Goal: Task Accomplishment & Management: Complete application form

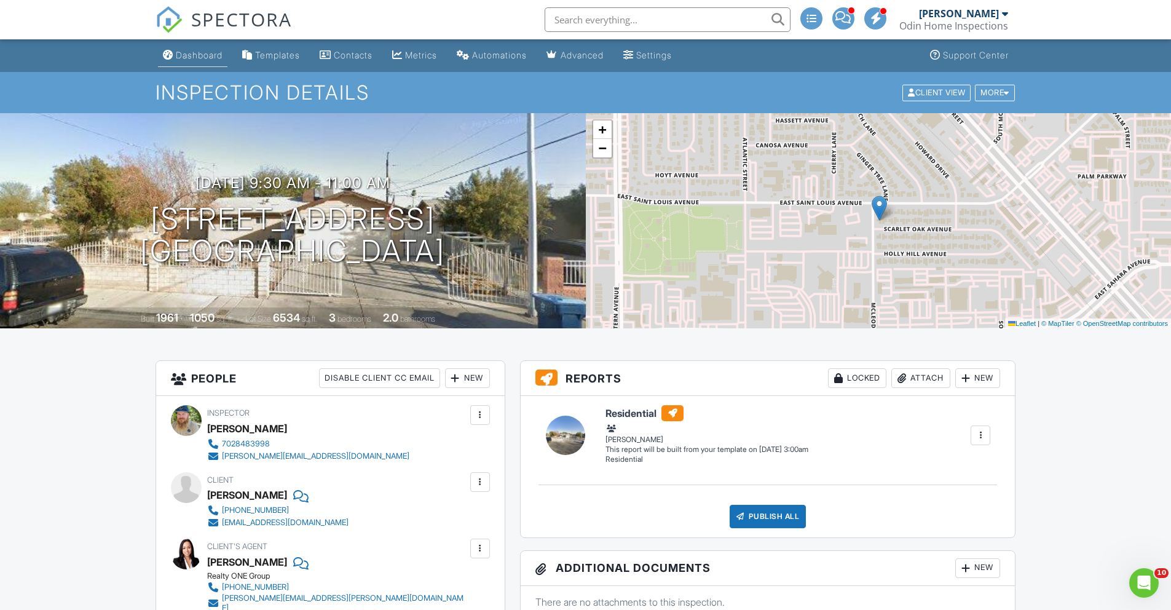
click at [206, 55] on div "Dashboard" at bounding box center [199, 55] width 47 height 10
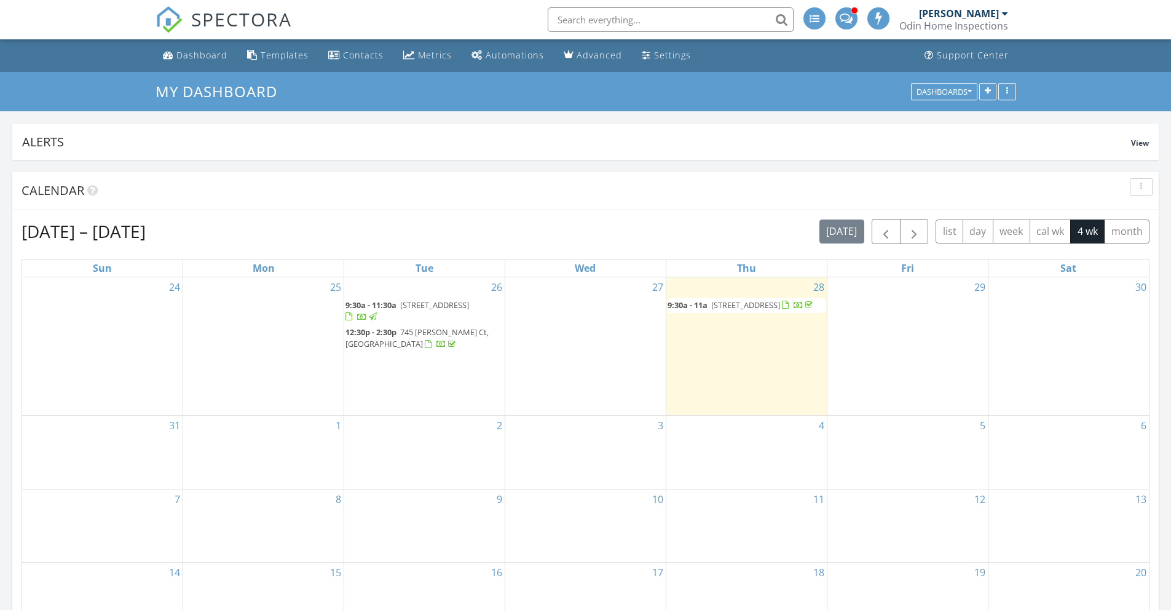
scroll to position [6, 6]
click at [879, 335] on div "29" at bounding box center [907, 346] width 160 height 138
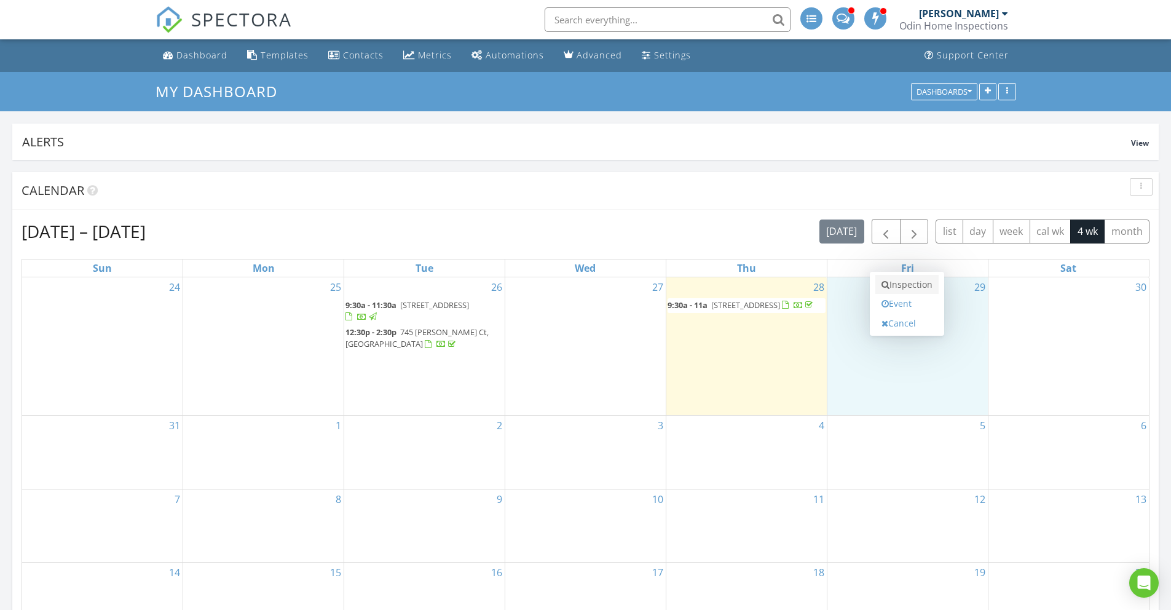
click at [896, 279] on link "Inspection" at bounding box center [906, 285] width 63 height 20
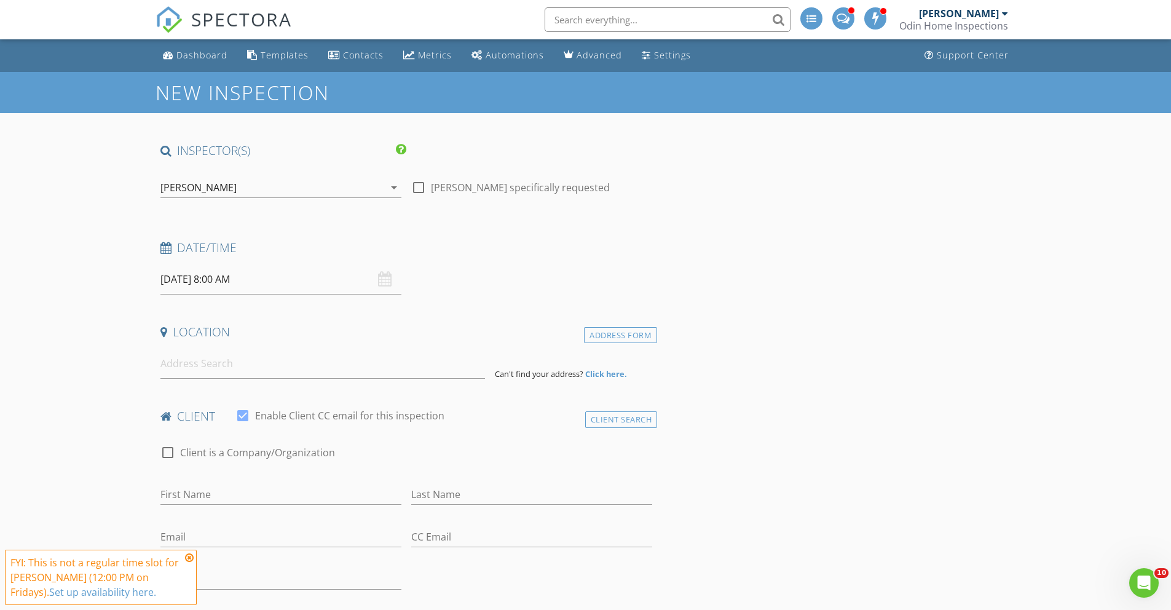
click at [190, 560] on icon at bounding box center [189, 558] width 9 height 10
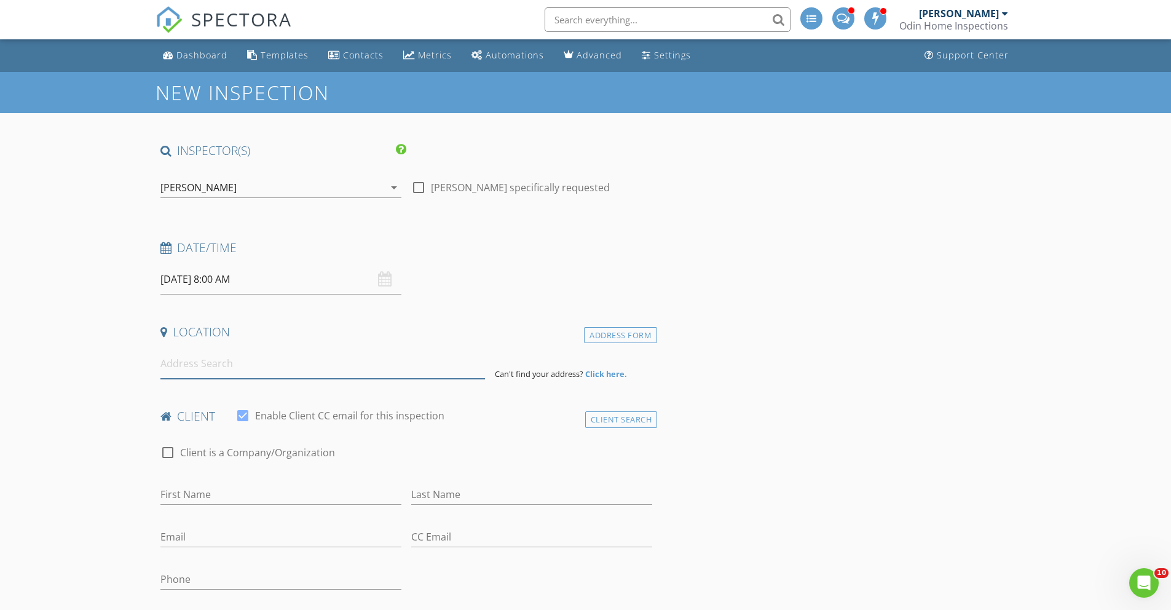
click at [184, 374] on input at bounding box center [322, 364] width 325 height 30
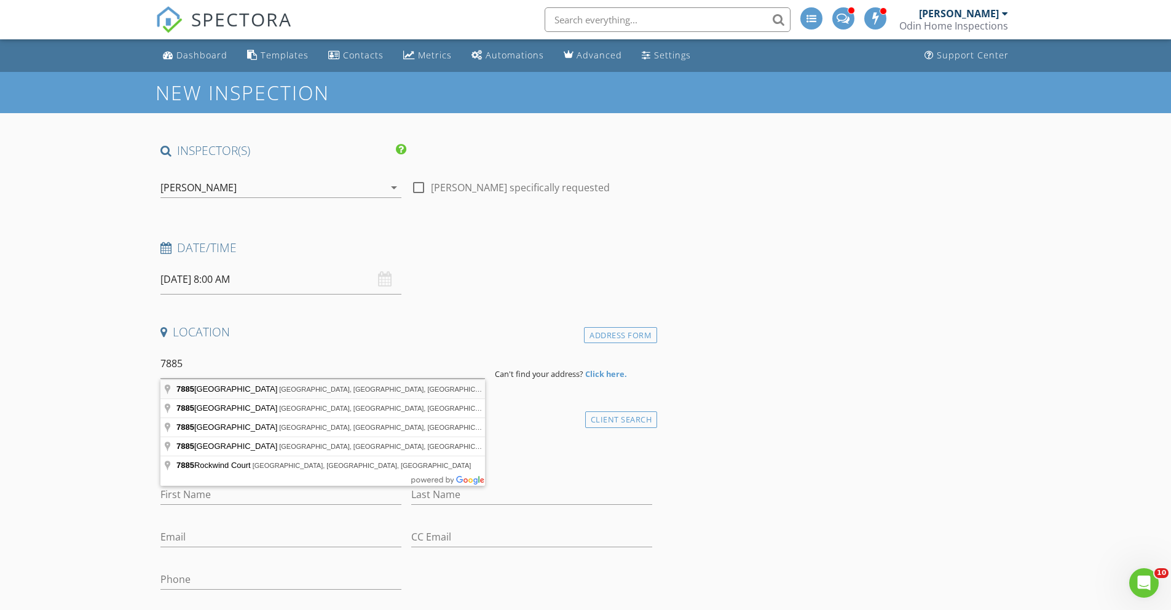
type input "[STREET_ADDRESS]"
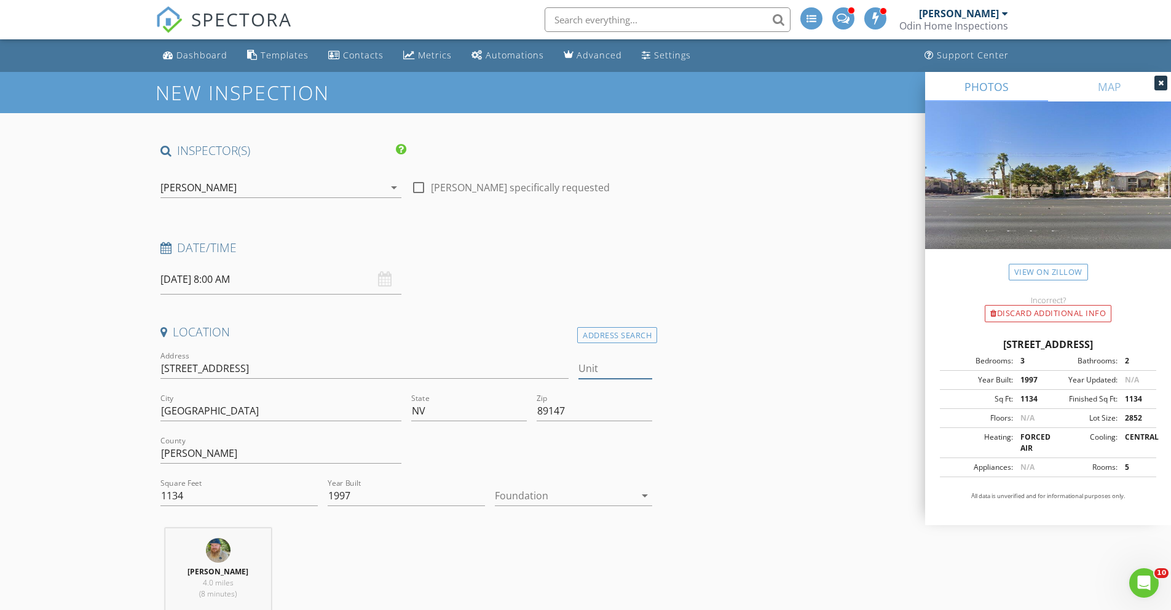
click at [614, 373] on input "Unit" at bounding box center [615, 368] width 74 height 20
type input "2129"
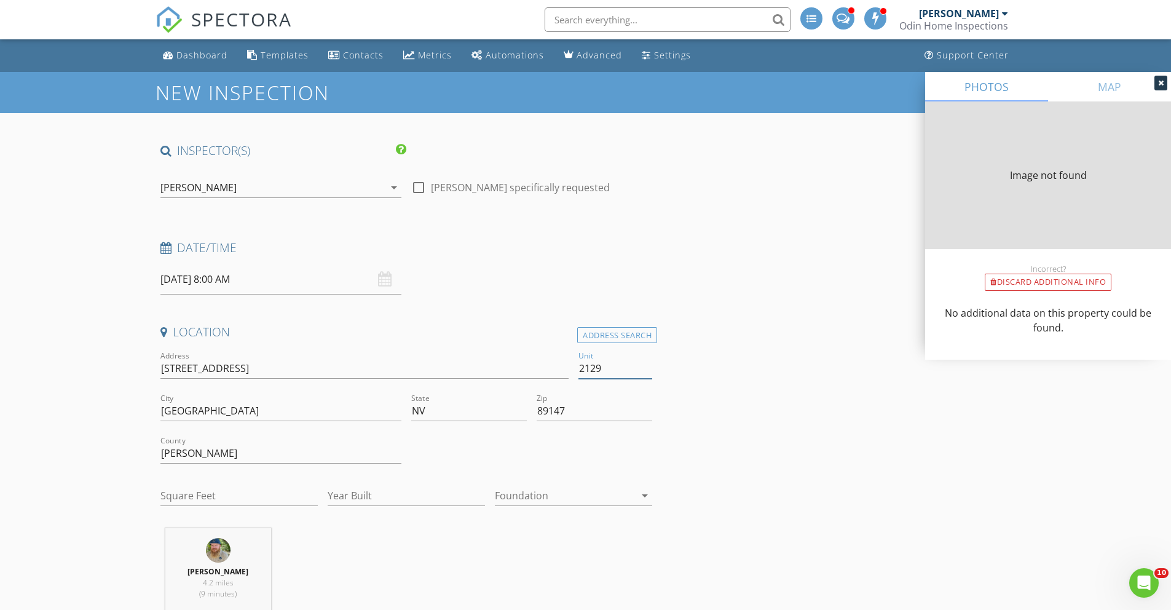
type input "660"
type input "1997"
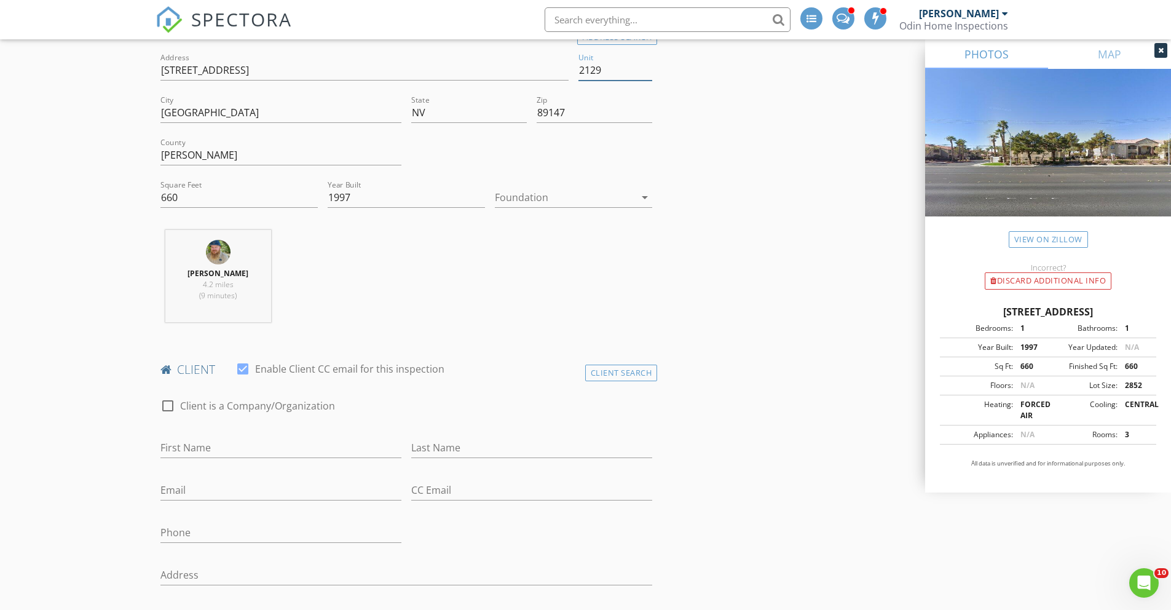
scroll to position [302, 0]
type input "2129"
click at [286, 452] on input "First Name" at bounding box center [280, 444] width 241 height 20
type input "[PERSON_NAME]"
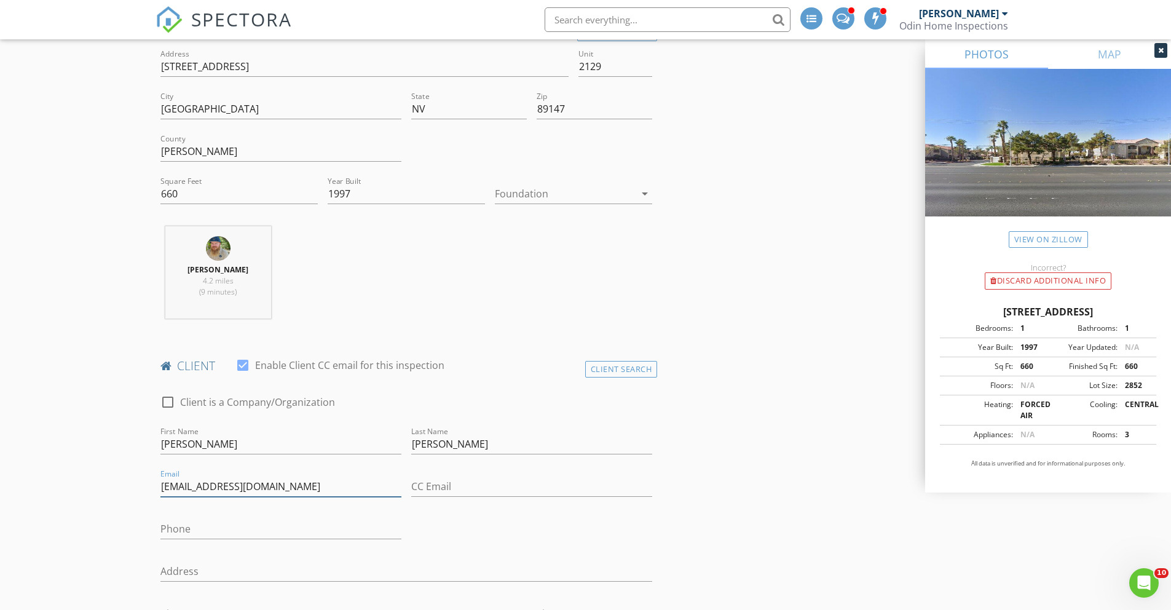
type input "[EMAIL_ADDRESS][DOMAIN_NAME]"
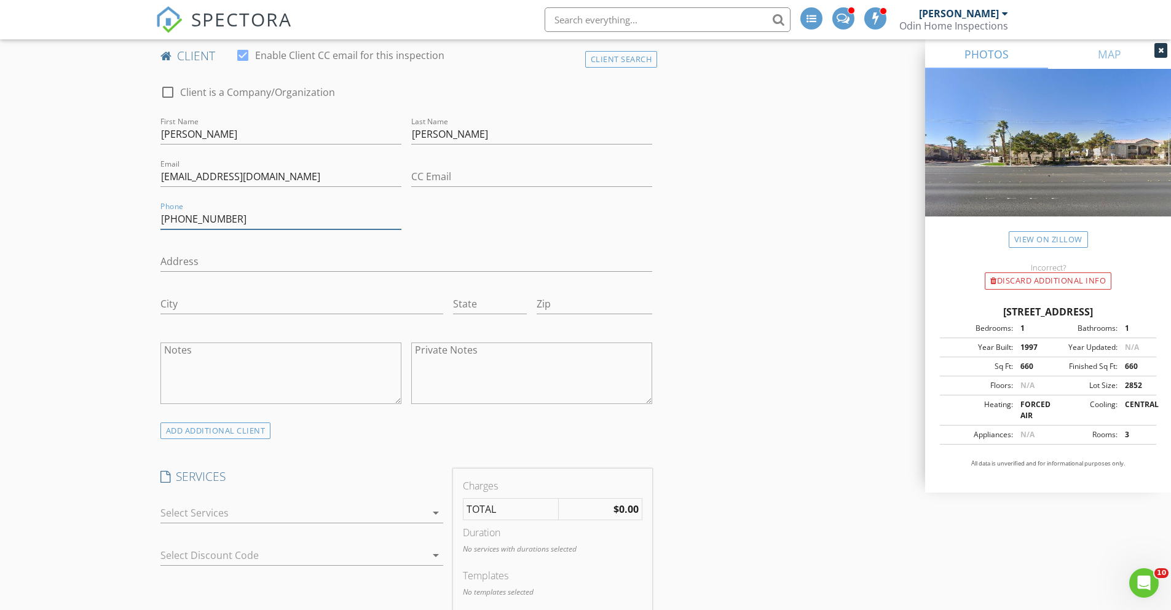
scroll to position [626, 0]
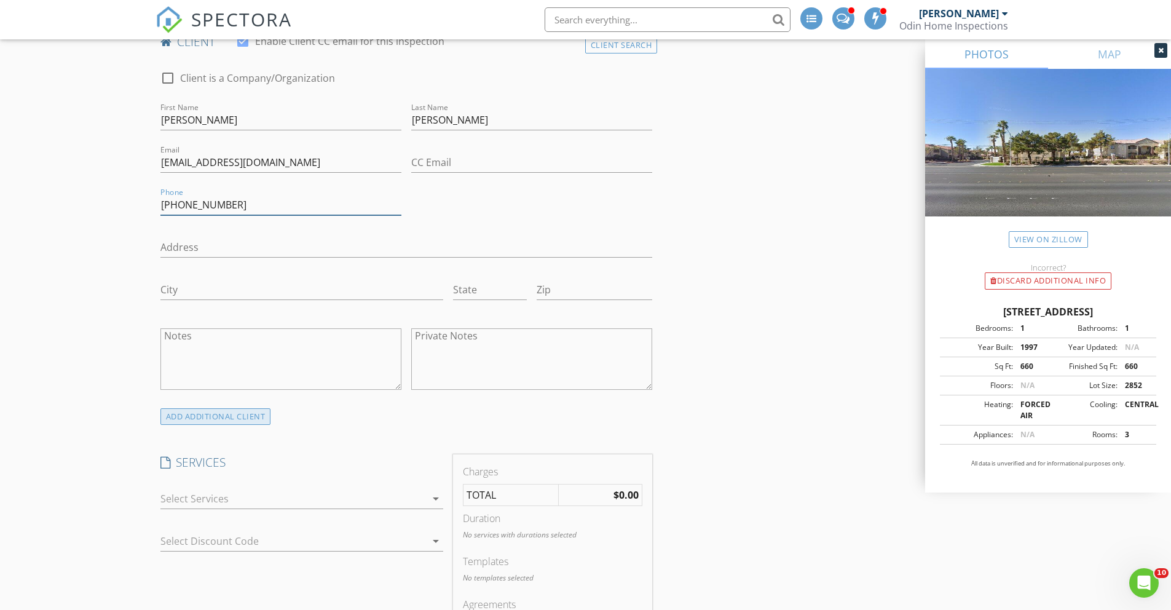
type input "[PHONE_NUMBER]"
click at [181, 418] on div "ADD ADDITIONAL client" at bounding box center [215, 416] width 111 height 17
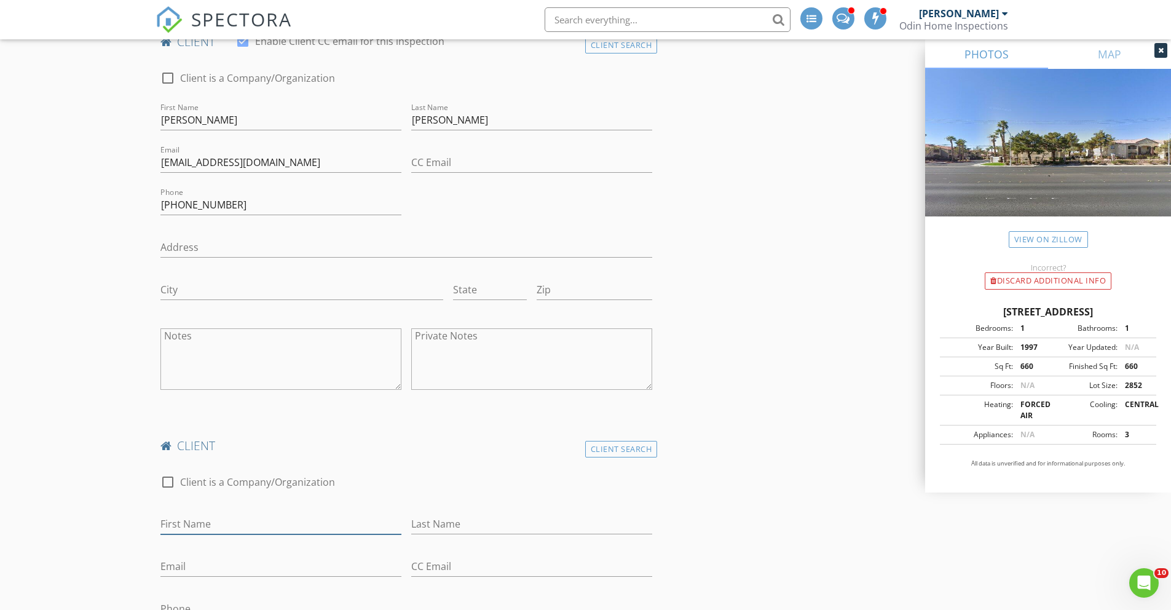
click at [212, 522] on input "First Name" at bounding box center [280, 524] width 241 height 20
type input "Julie"
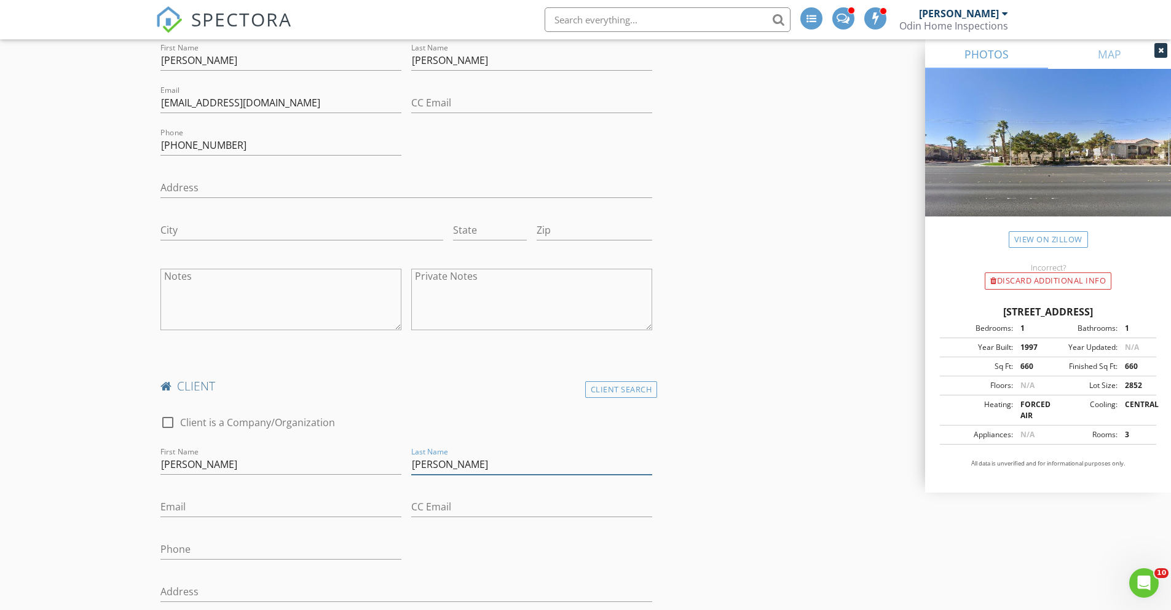
scroll to position [706, 0]
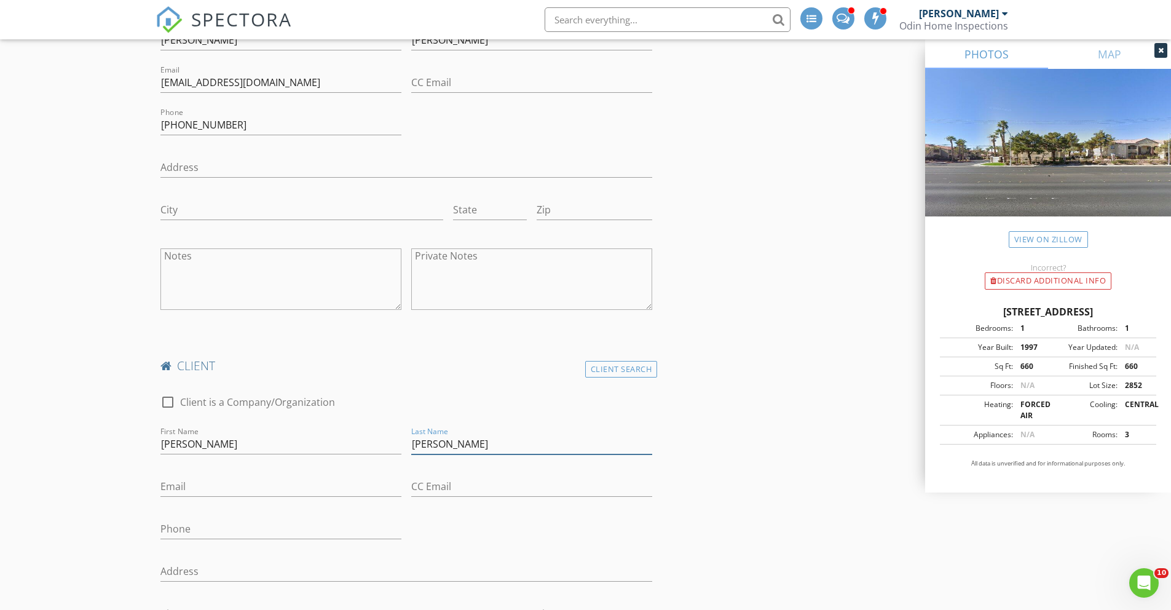
type input "Bellinger"
click at [218, 494] on input "Email" at bounding box center [280, 486] width 241 height 20
type input "julie.n.bellinger@gmail.com"
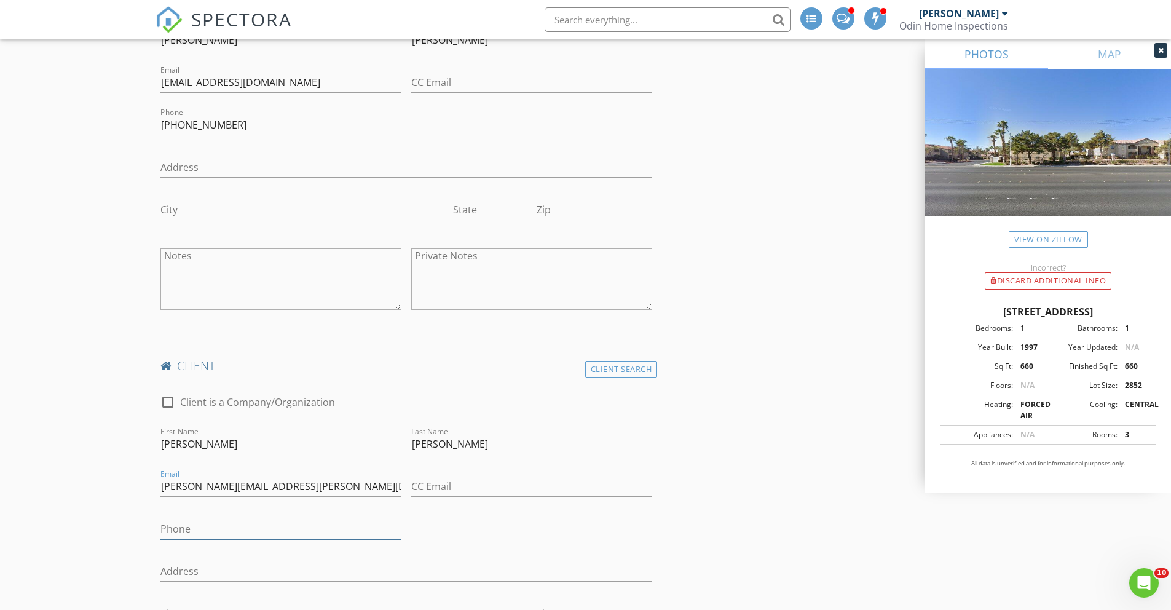
click at [202, 534] on input "Phone" at bounding box center [280, 529] width 241 height 20
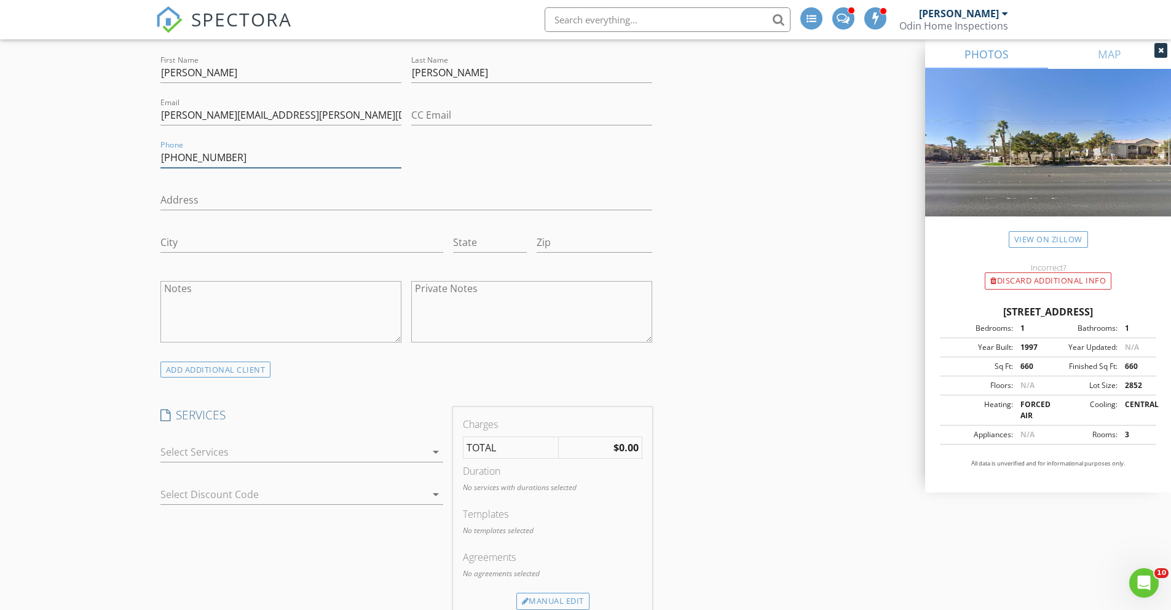
scroll to position [1083, 0]
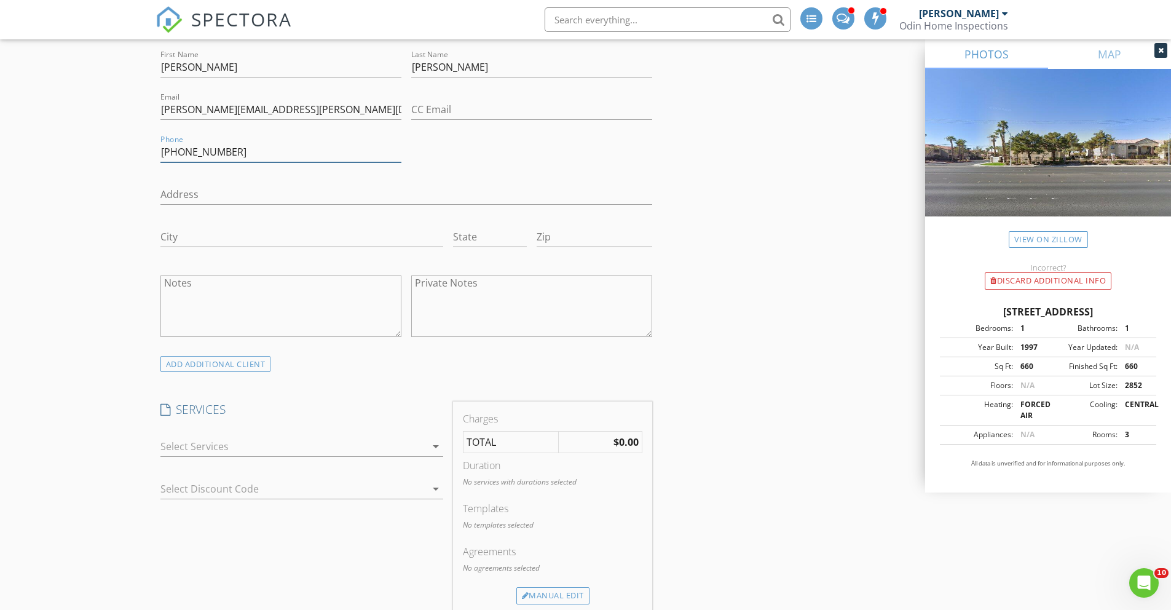
type input "530-434-4541"
click at [436, 443] on icon "arrow_drop_down" at bounding box center [435, 446] width 15 height 15
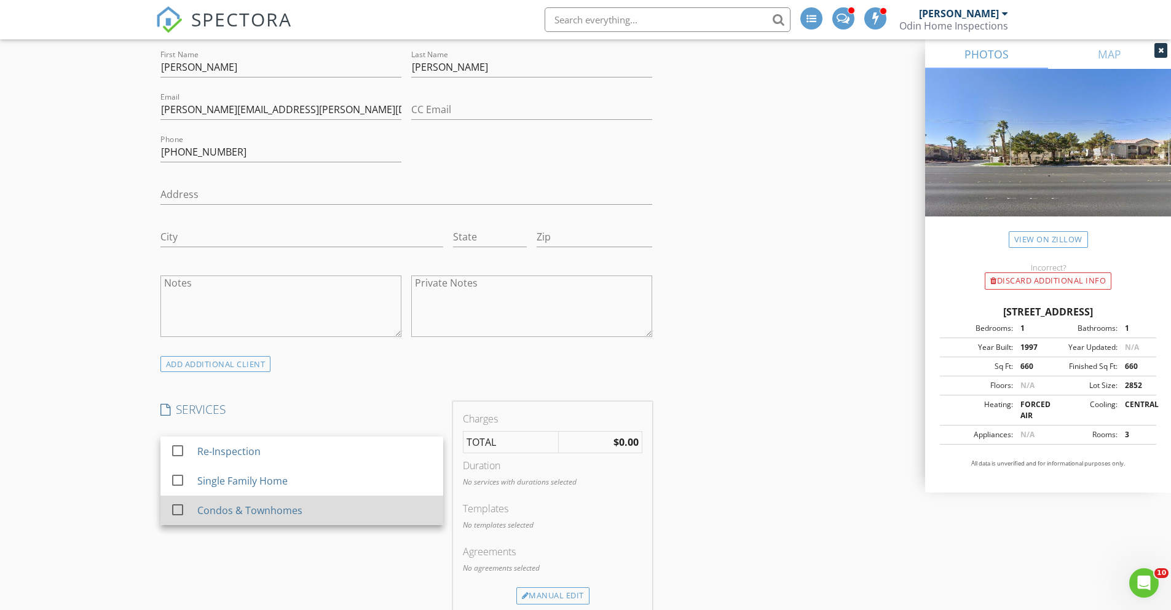
click at [396, 510] on div "Condos & Townhomes" at bounding box center [315, 510] width 236 height 25
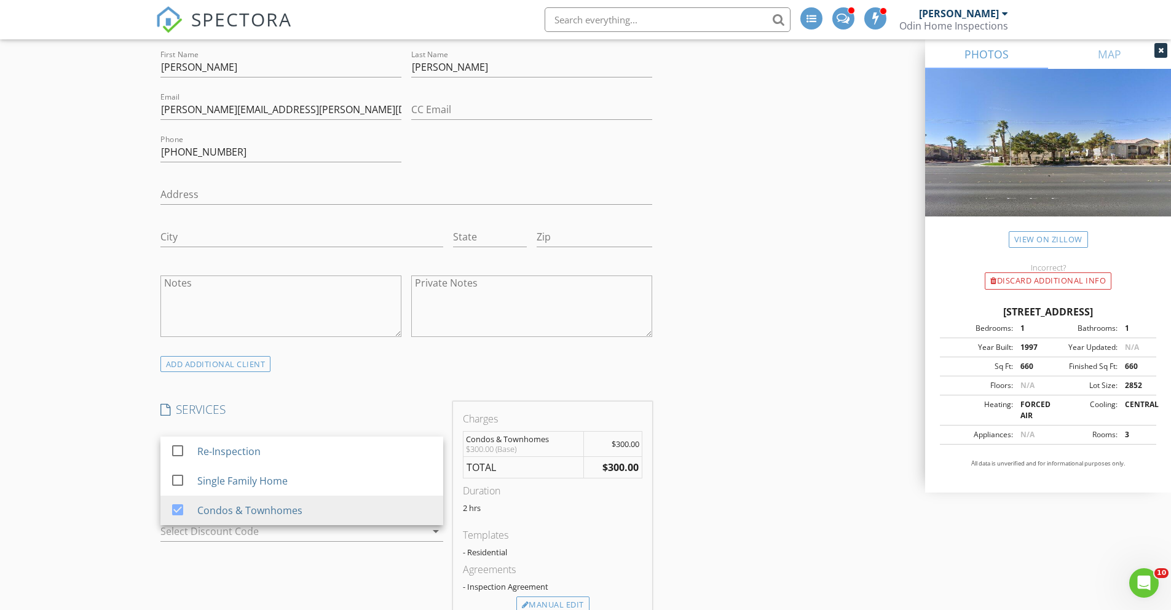
click at [709, 322] on div "INSPECTOR(S) check_box Ryan Geurts PRIMARY Ryan Geurts arrow_drop_down check_bo…" at bounding box center [586, 391] width 861 height 2662
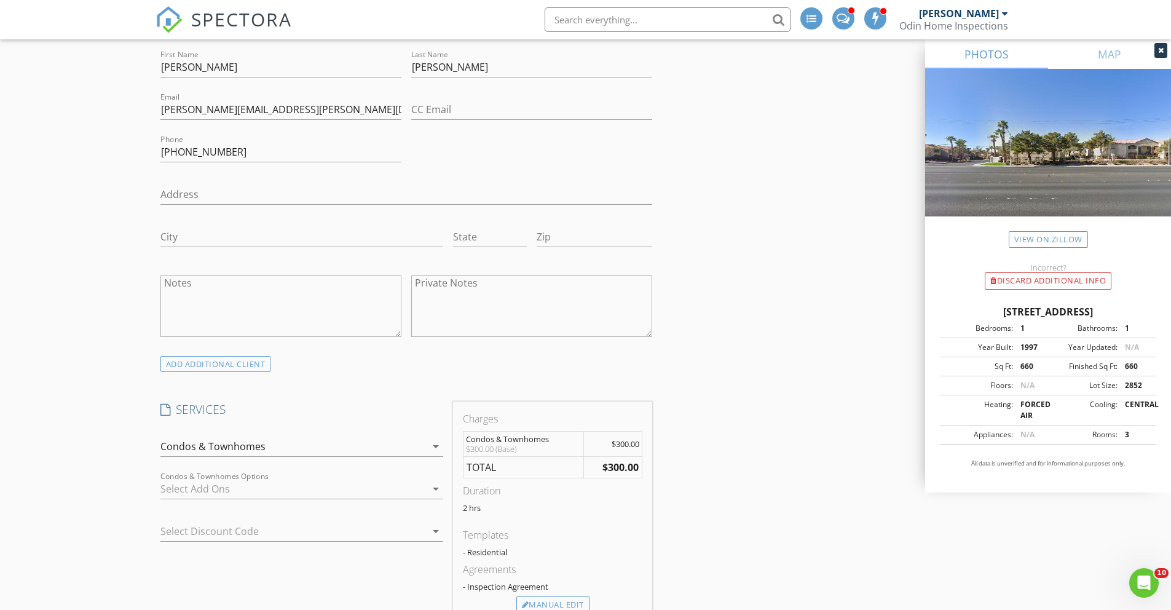
click at [432, 531] on icon "arrow_drop_down" at bounding box center [435, 531] width 15 height 15
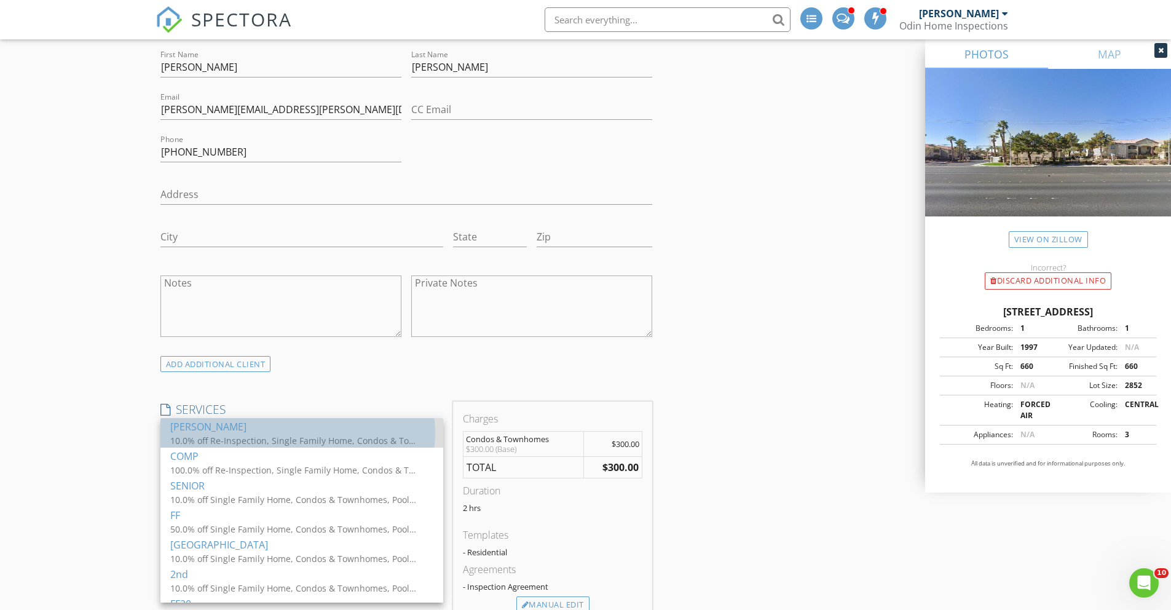
click at [256, 438] on div "10.0% off Re-Inspection, Single Family Home, Condos & Townhomes, Pool/Spa Inspe…" at bounding box center [293, 440] width 246 height 13
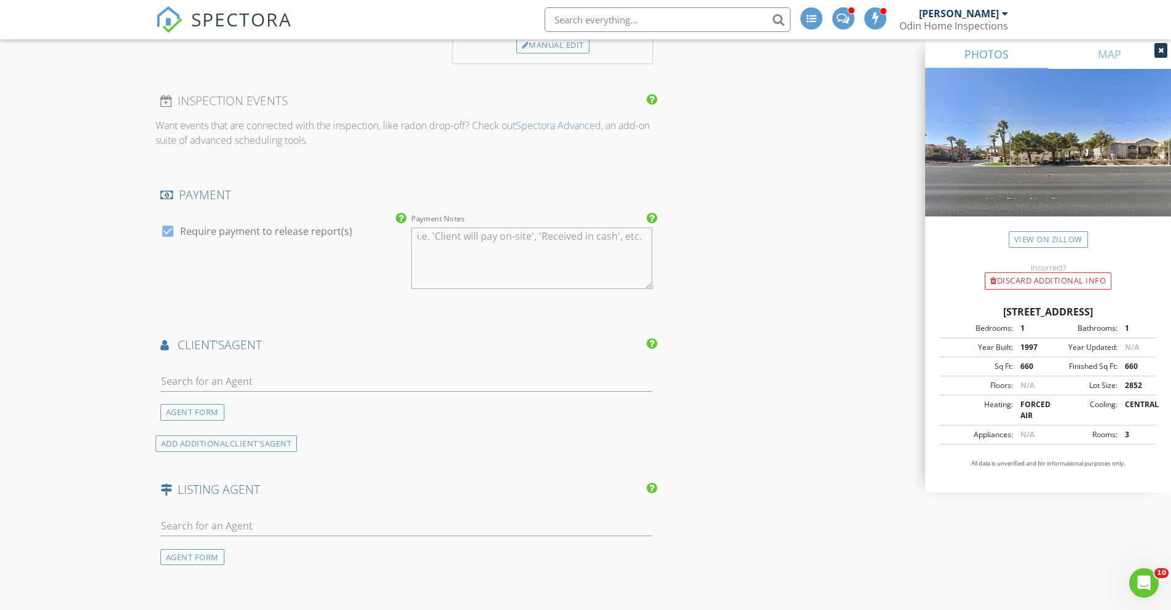
scroll to position [1651, 0]
click at [300, 378] on input "text" at bounding box center [406, 382] width 492 height 20
type input "Falish"
click at [191, 409] on div "Falisha Rexford Urban Nest Realty/The Rexford Group" at bounding box center [263, 408] width 195 height 25
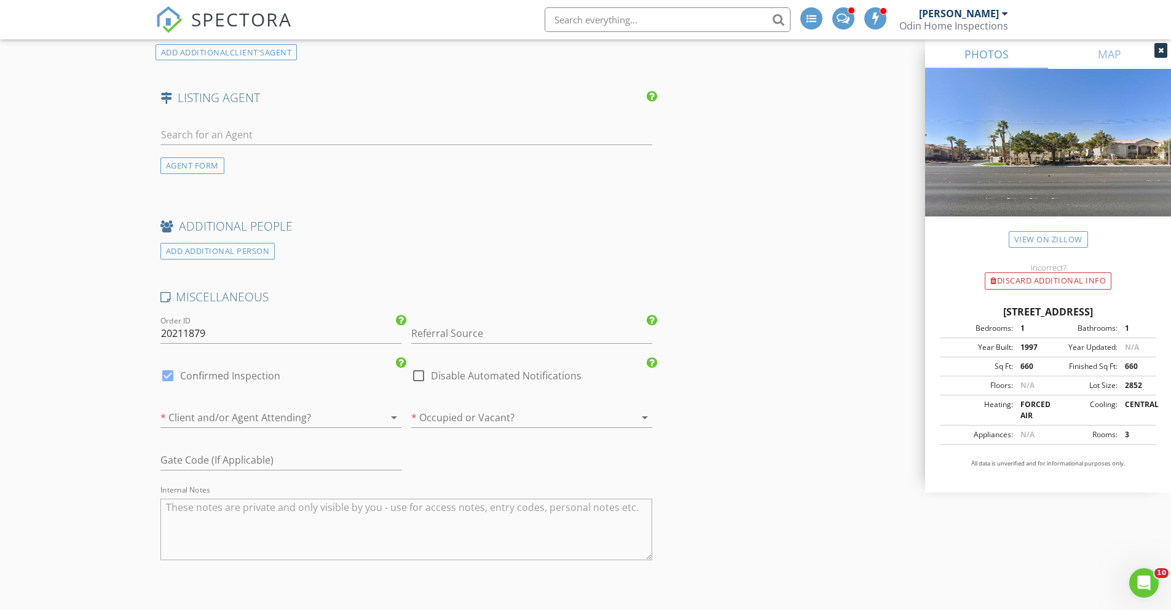
scroll to position [2412, 0]
click at [257, 409] on div at bounding box center [263, 414] width 207 height 20
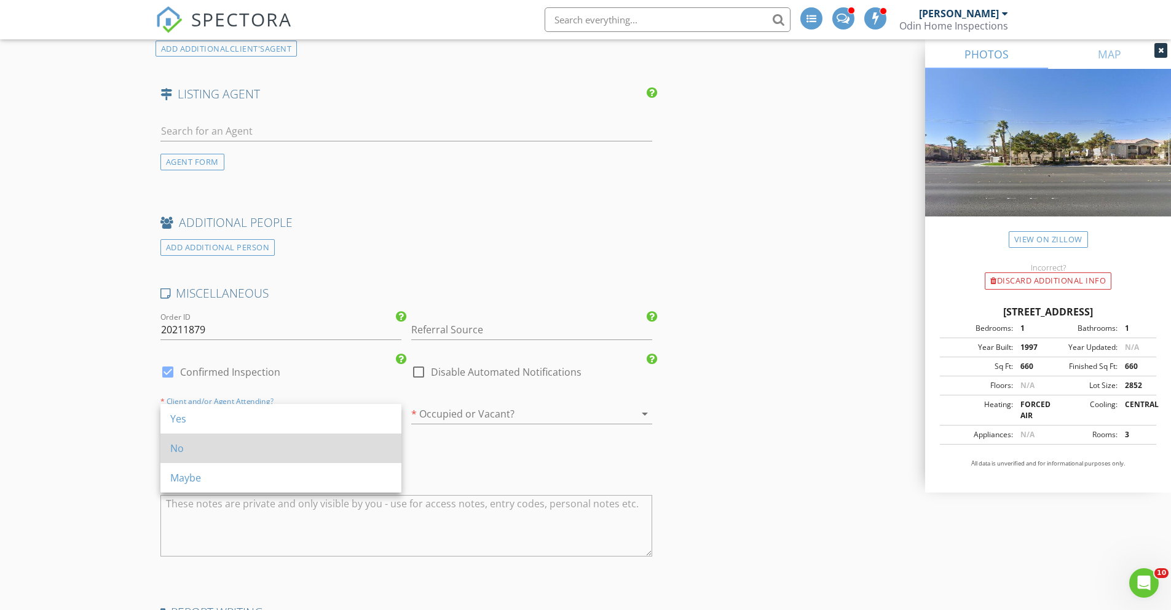
click at [245, 438] on div "No" at bounding box center [280, 448] width 221 height 30
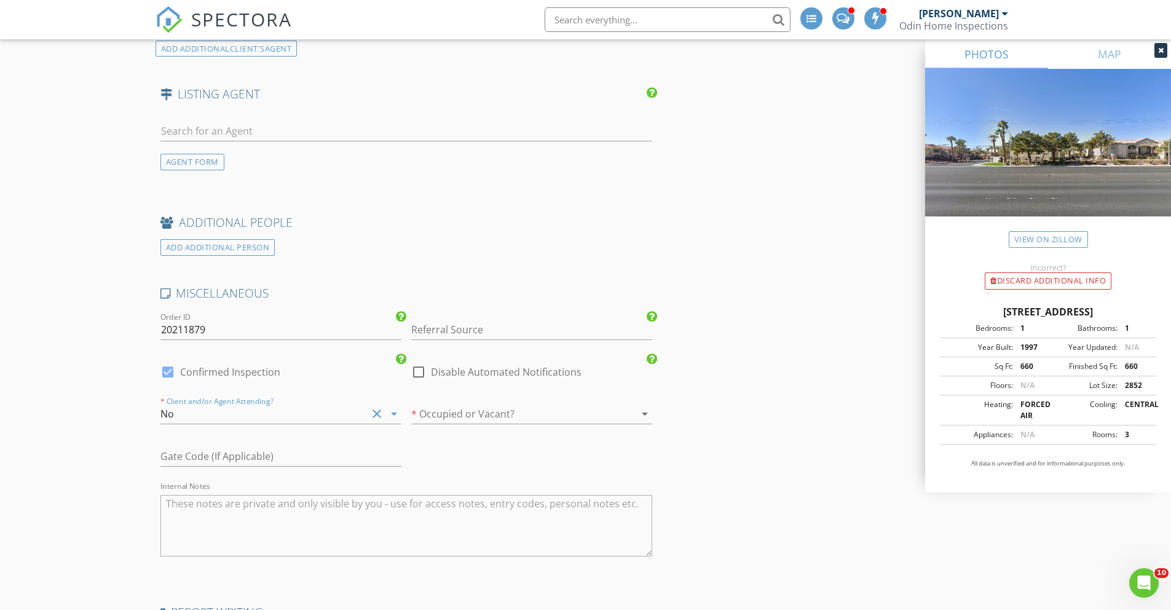
click at [489, 417] on div at bounding box center [514, 414] width 207 height 20
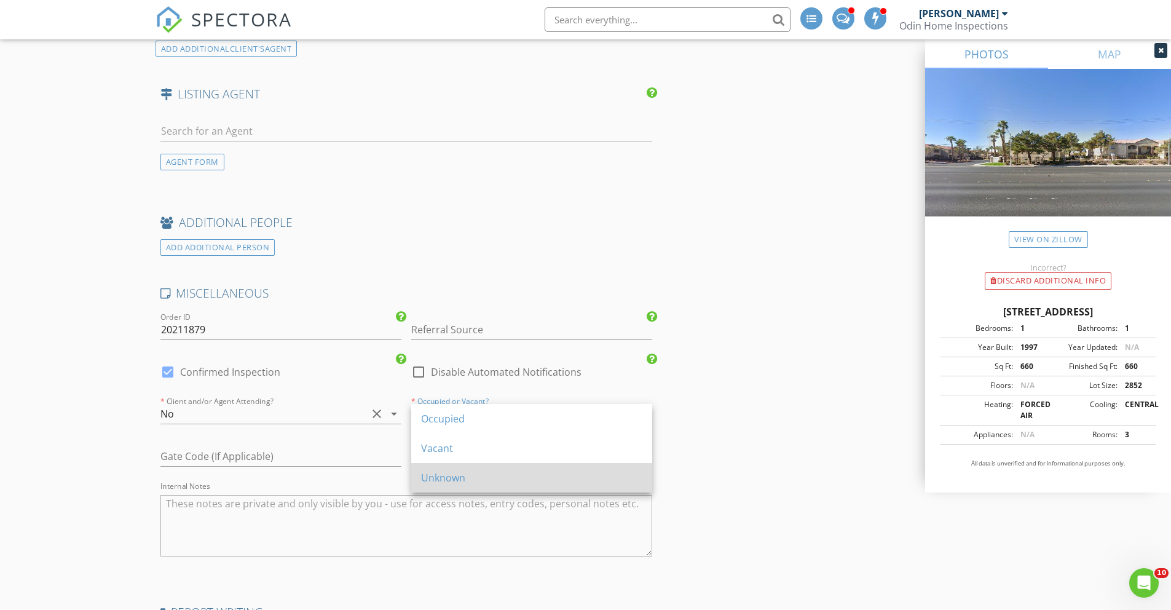
click at [493, 474] on div "Unknown" at bounding box center [531, 477] width 221 height 15
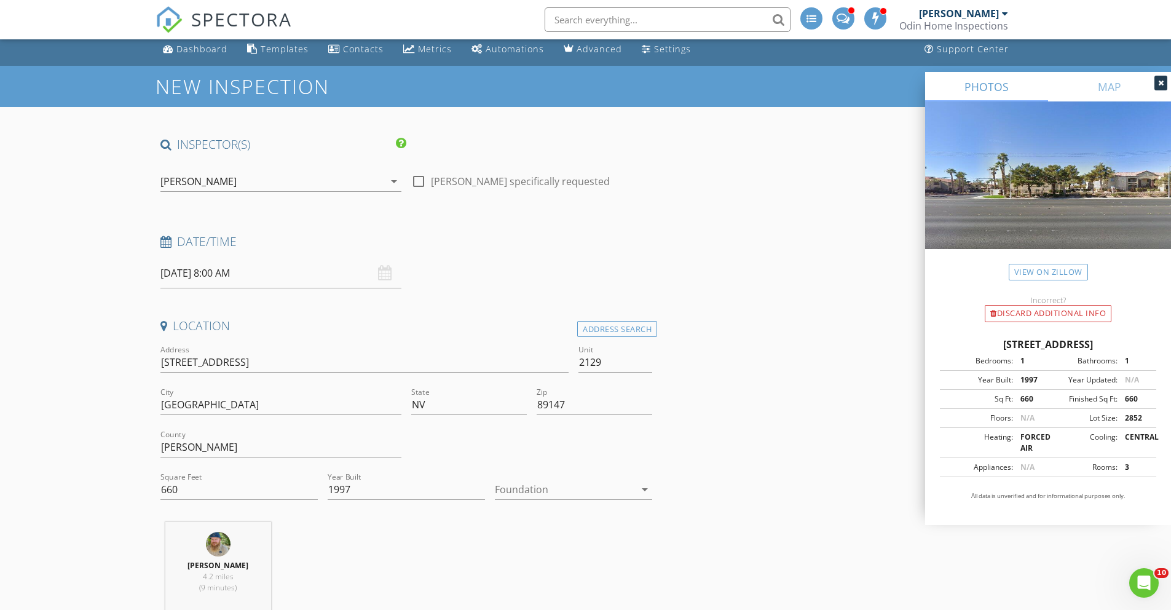
scroll to position [0, 0]
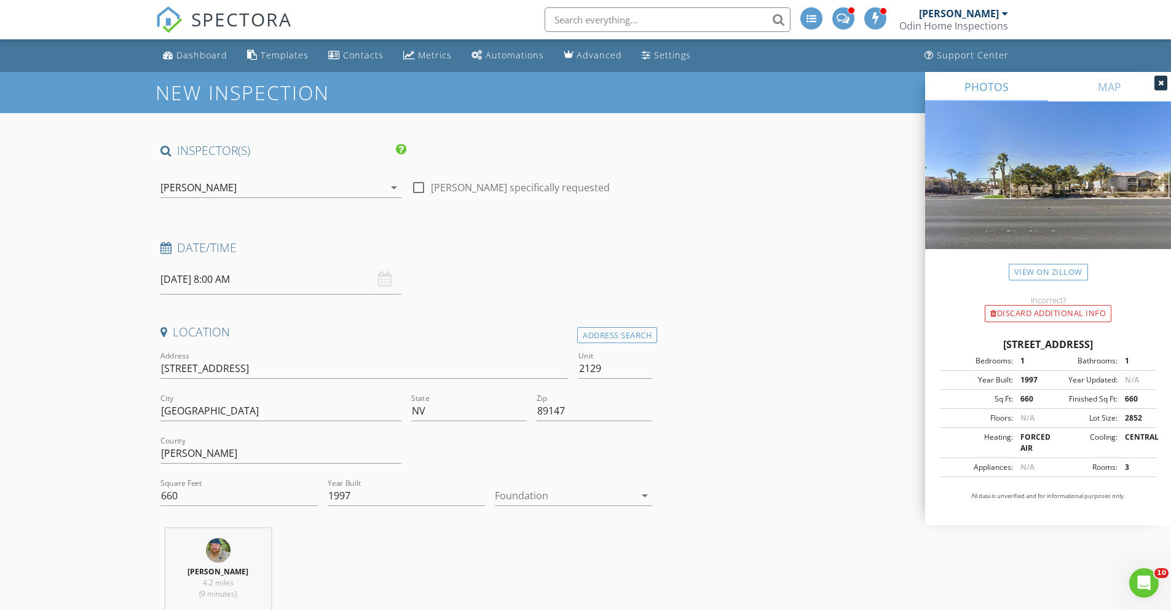
click at [235, 282] on input "08/29/2025 8:00 AM" at bounding box center [280, 279] width 241 height 30
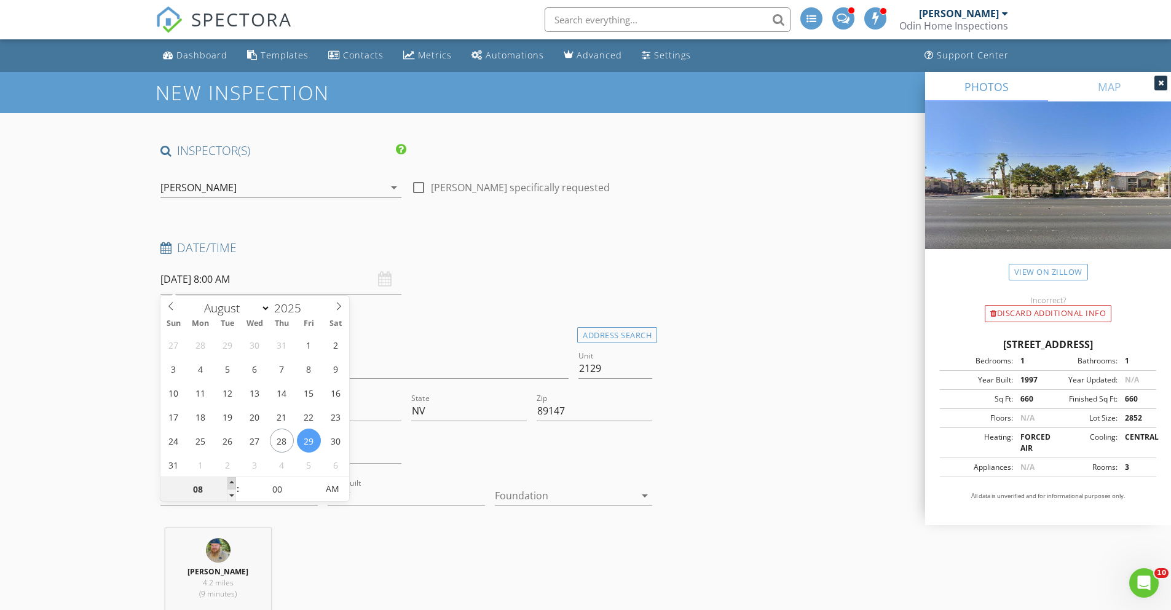
type input "09"
type input "08/29/2025 9:00 AM"
click at [232, 481] on span at bounding box center [231, 483] width 9 height 12
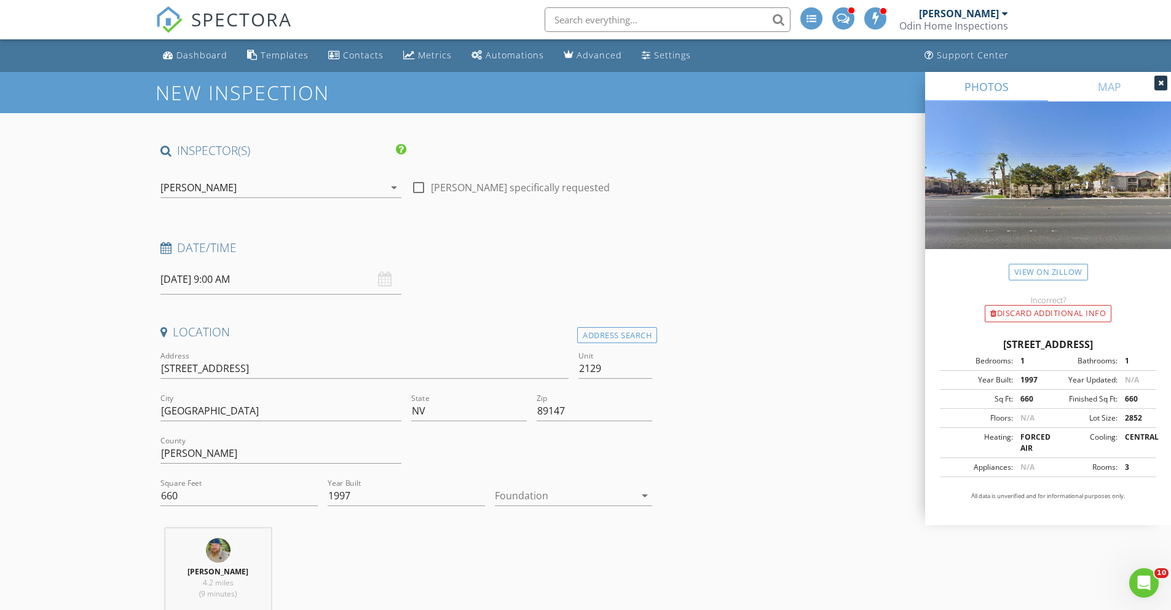
click at [210, 276] on input "08/29/2025 9:00 AM" at bounding box center [280, 279] width 241 height 30
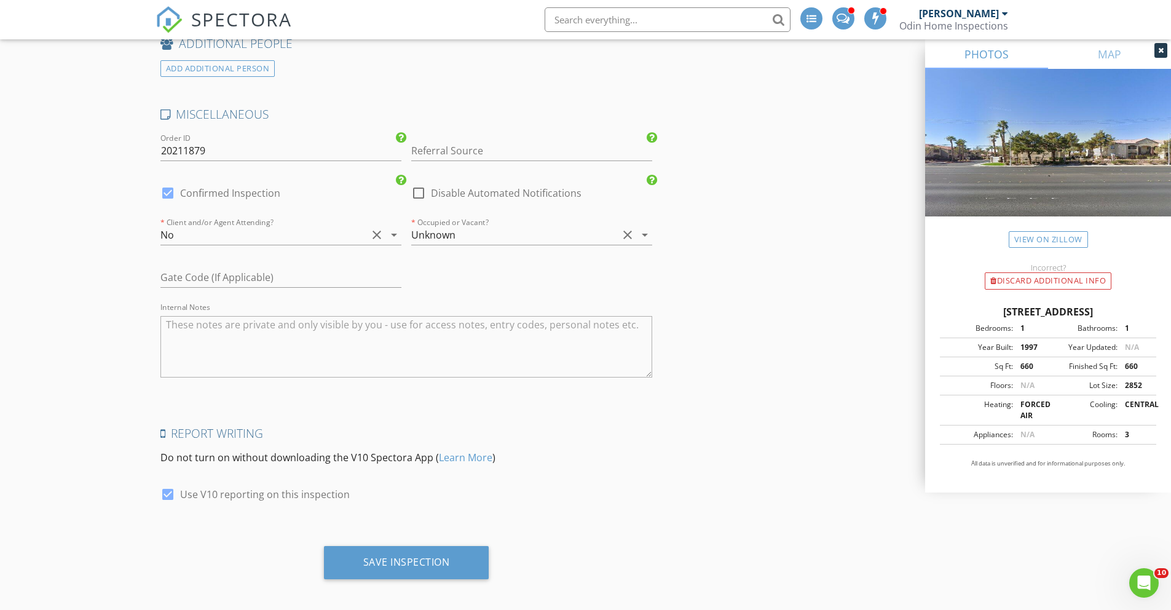
scroll to position [2598, 0]
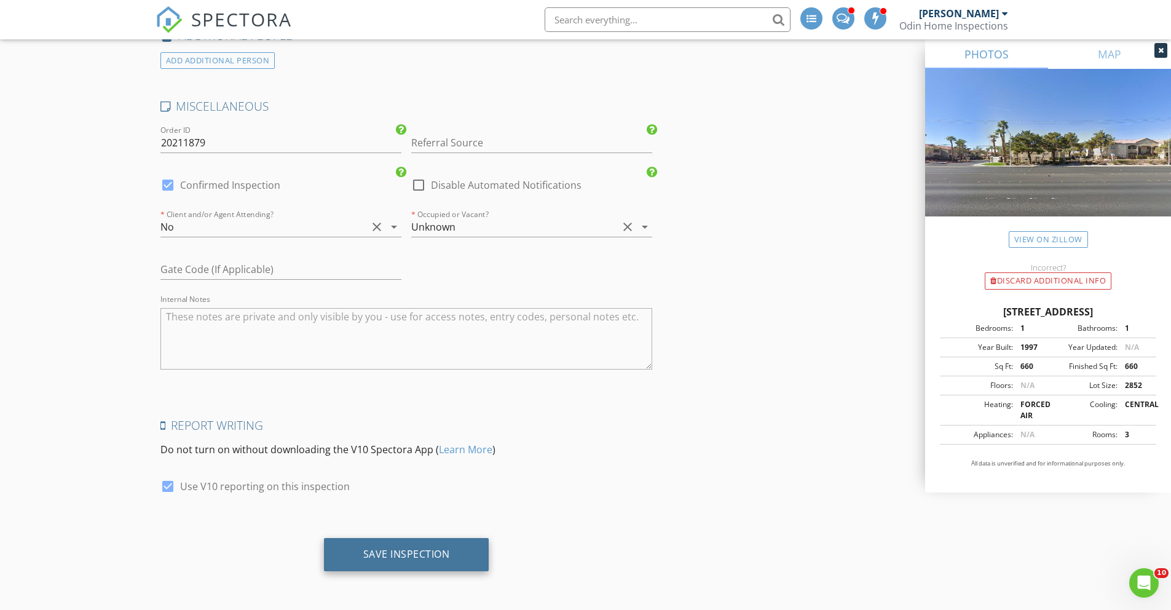
click at [417, 558] on div "Save Inspection" at bounding box center [406, 554] width 87 height 12
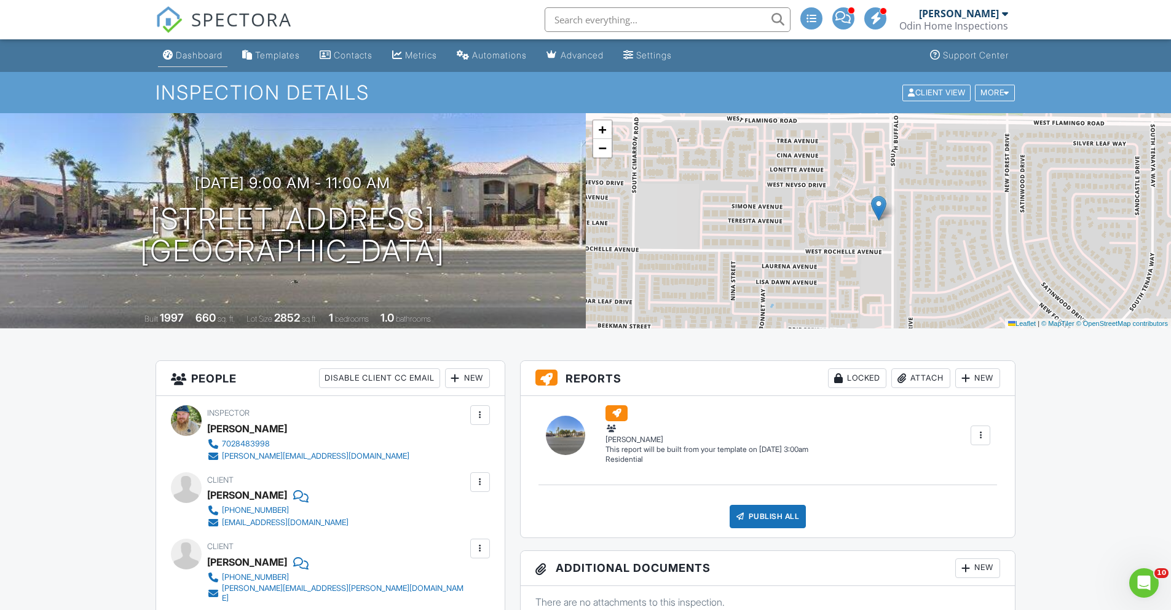
click at [179, 50] on div "Dashboard" at bounding box center [199, 55] width 47 height 10
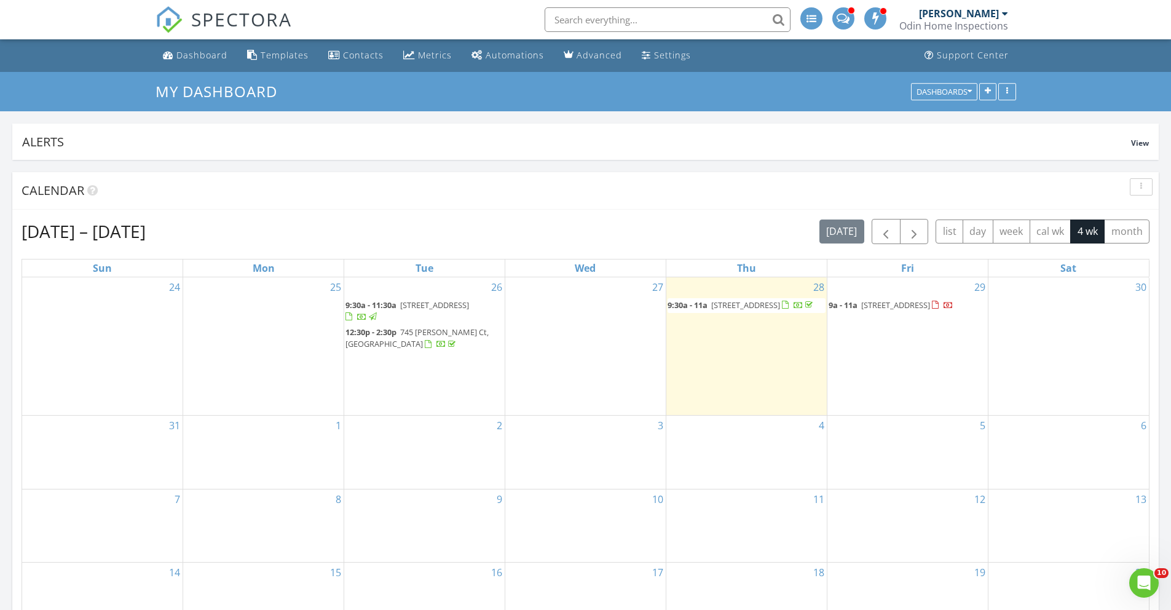
scroll to position [2, 0]
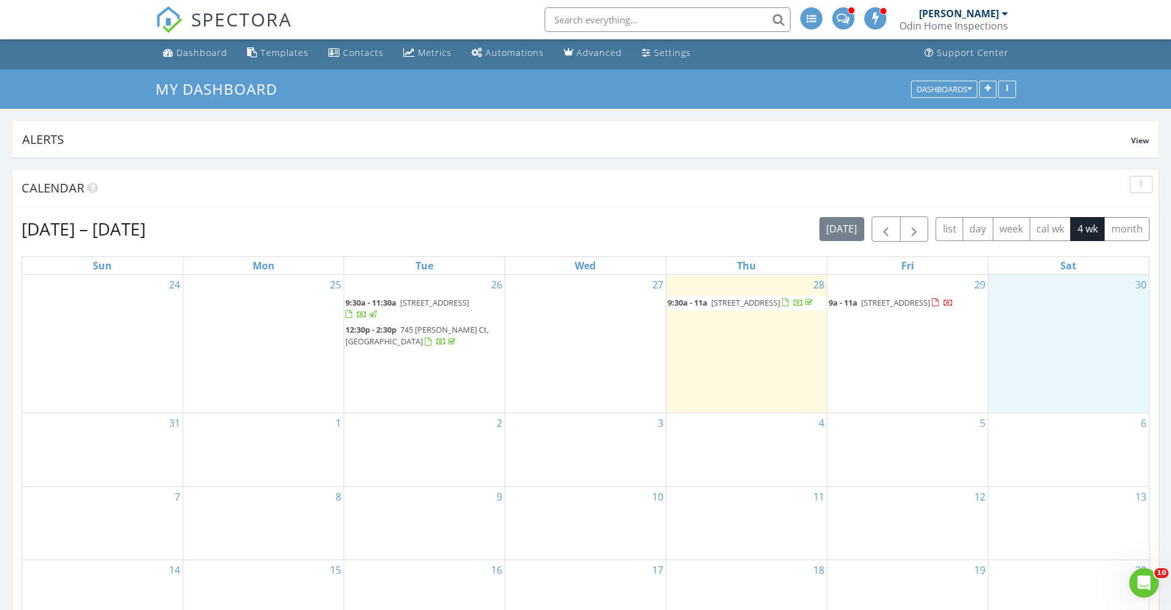
click at [1060, 317] on div "30" at bounding box center [1068, 344] width 160 height 138
click at [1081, 266] on link "Inspection" at bounding box center [1065, 266] width 63 height 20
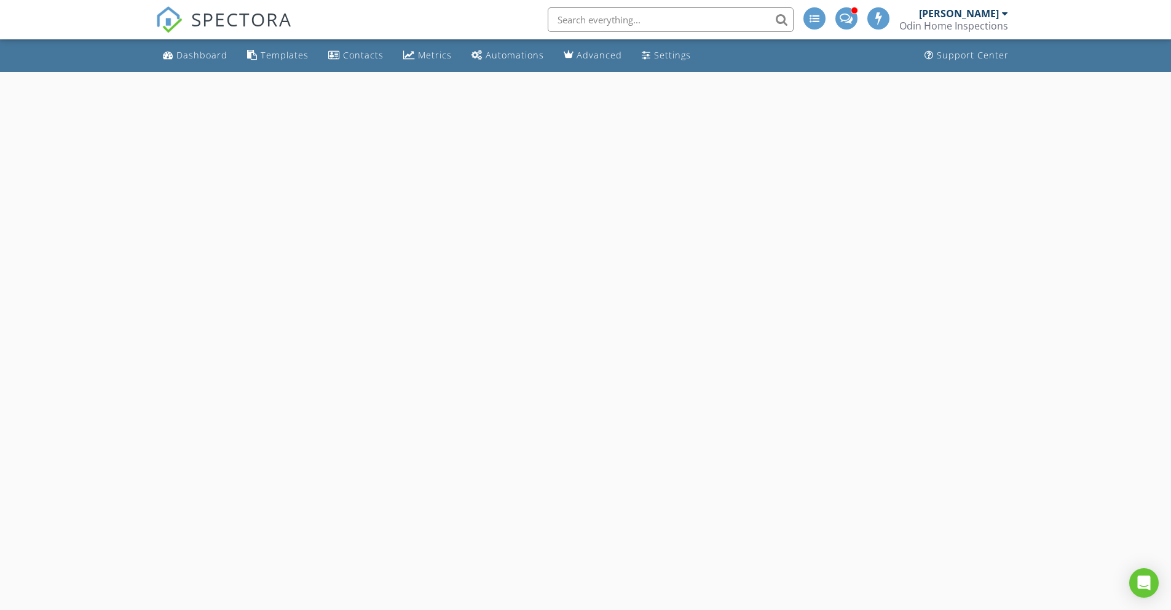
select select "7"
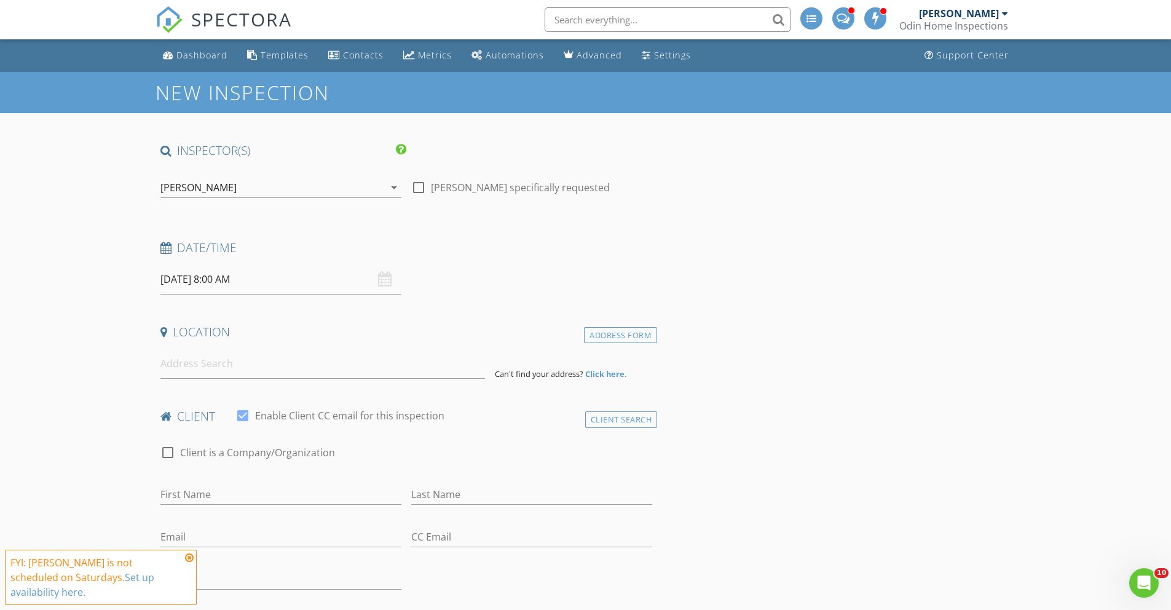
click at [216, 279] on input "[DATE] 8:00 AM" at bounding box center [280, 279] width 241 height 30
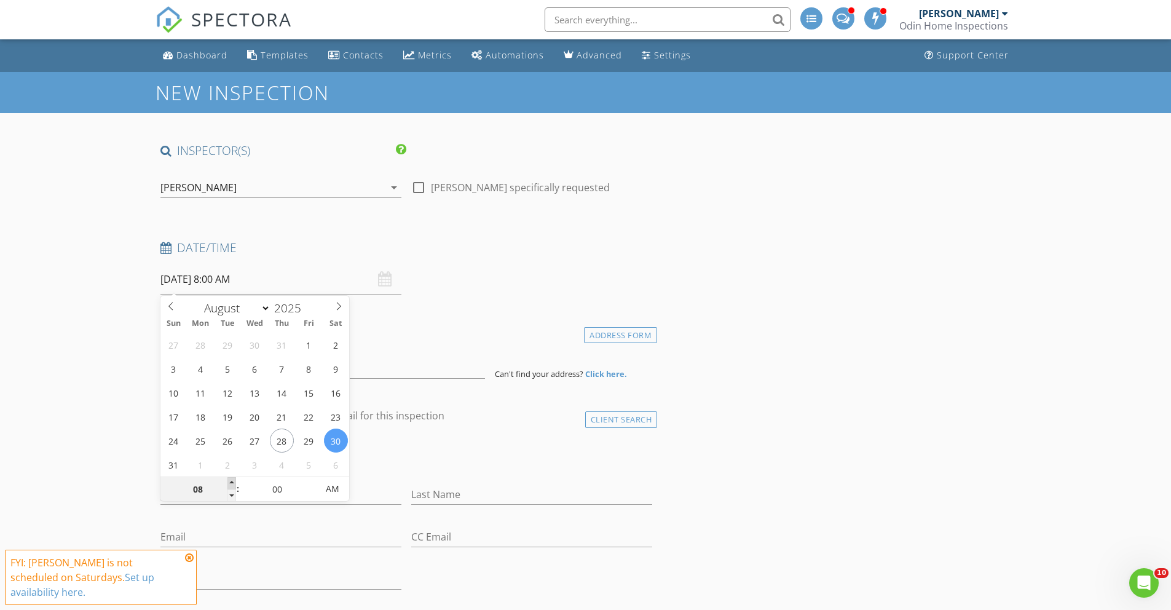
type input "09"
type input "[DATE] 9:00 AM"
click at [233, 482] on span at bounding box center [231, 483] width 9 height 12
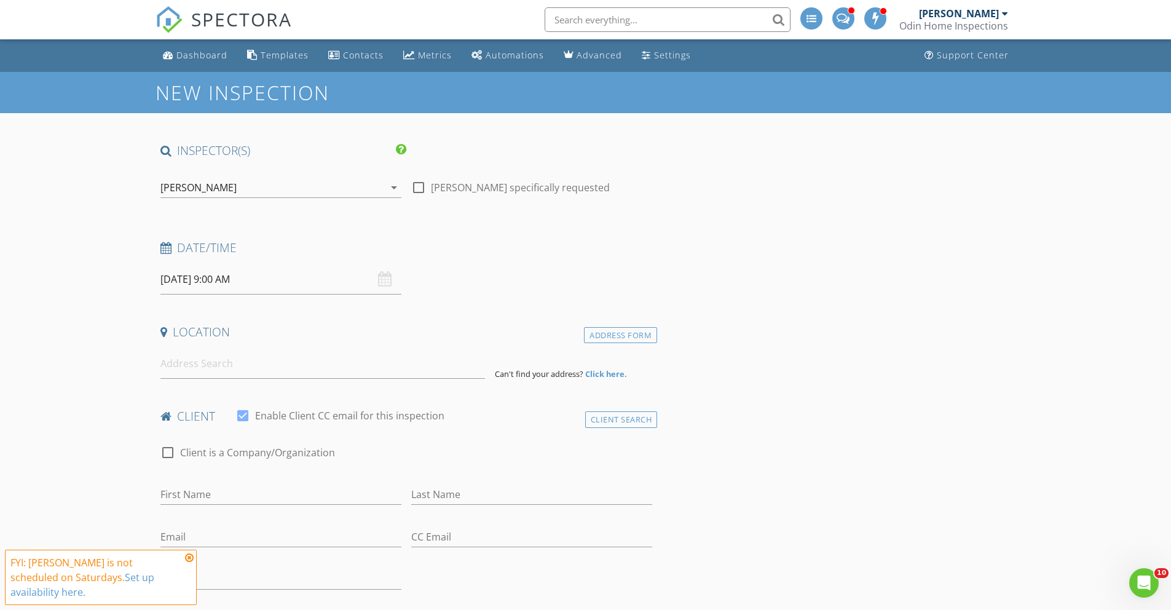
click at [191, 562] on icon at bounding box center [189, 558] width 9 height 10
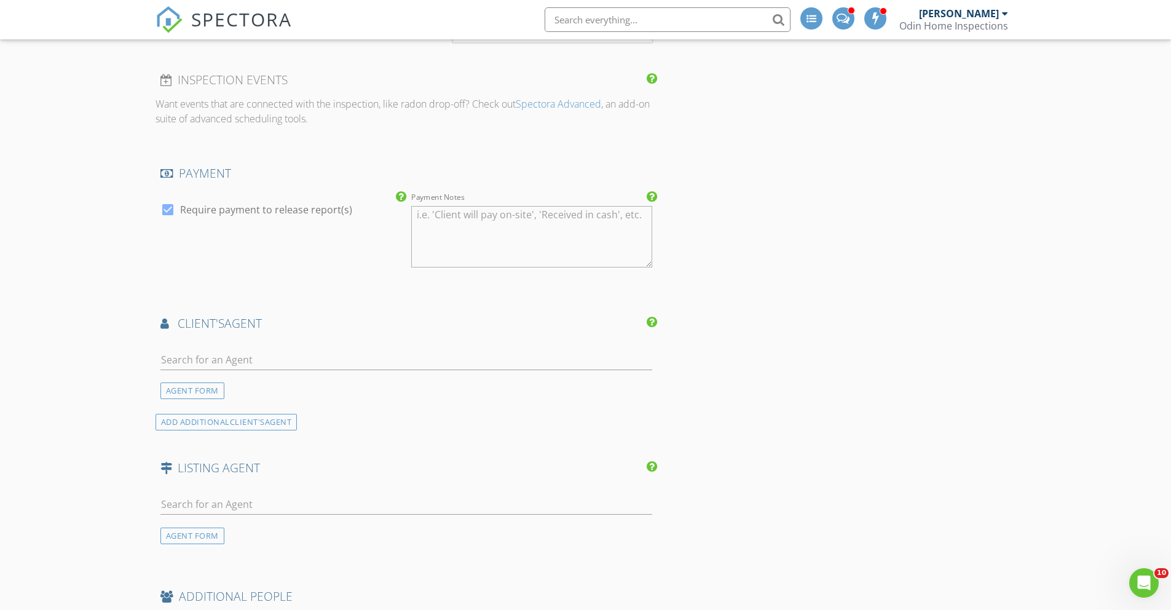
scroll to position [1000, 0]
click at [200, 361] on input "text" at bounding box center [406, 359] width 492 height 20
type input "a"
click at [200, 388] on div "AGENT FORM" at bounding box center [192, 390] width 64 height 17
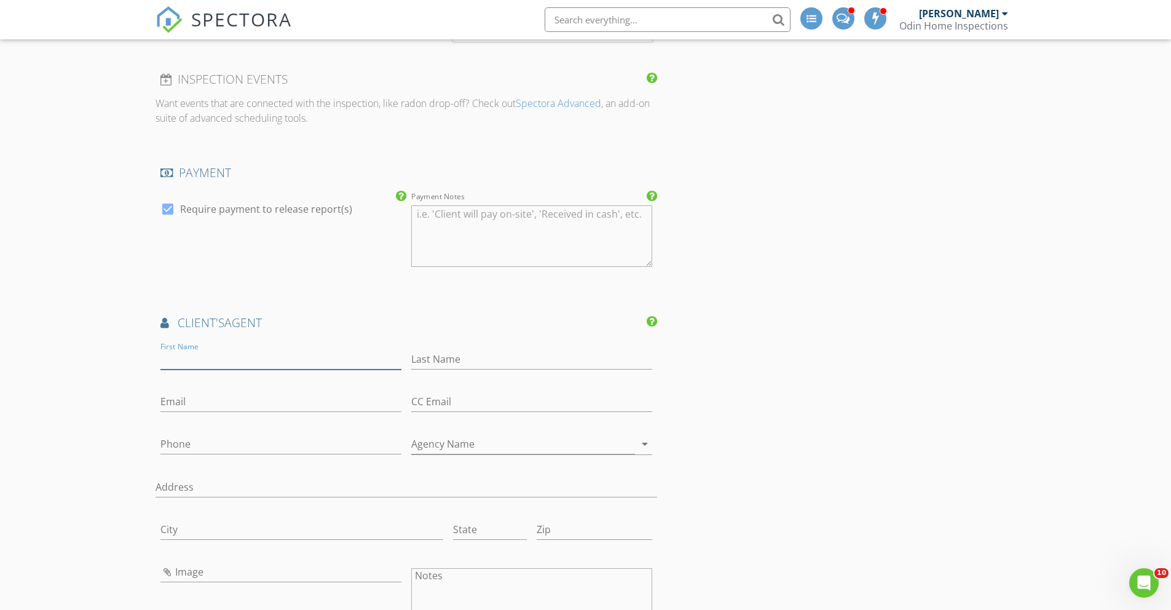
click at [217, 365] on input "First Name" at bounding box center [280, 359] width 241 height 20
type input "Ace"
type input "[PERSON_NAME]"
type input "[EMAIL_ADDRESS][DOMAIN_NAME]"
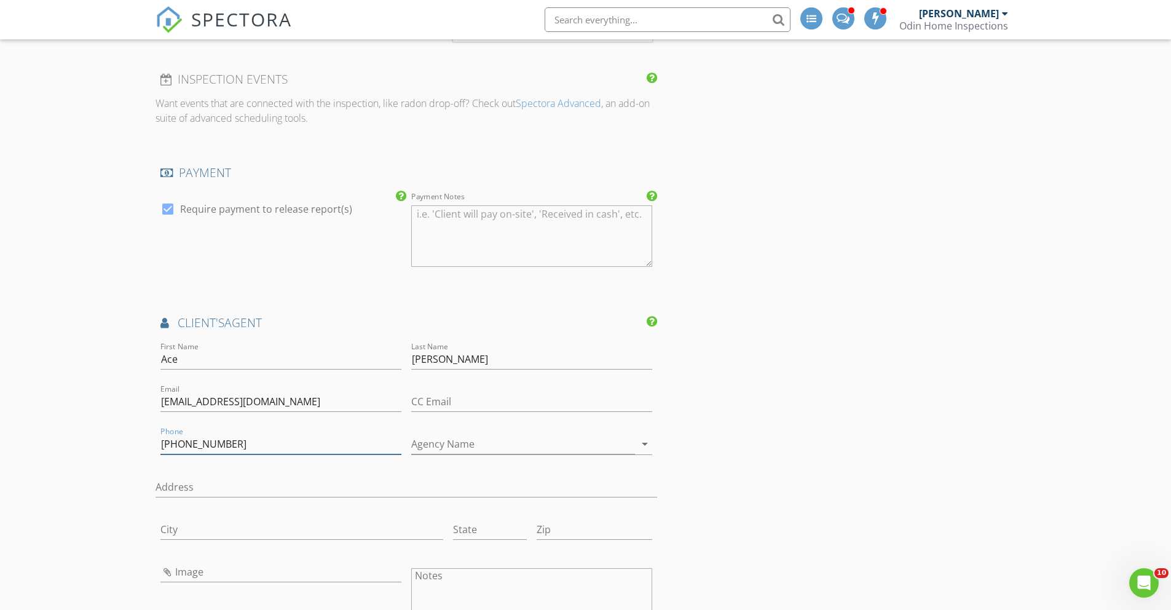
type input "[PHONE_NUMBER]"
click at [427, 448] on input "Agency Name" at bounding box center [523, 444] width 224 height 20
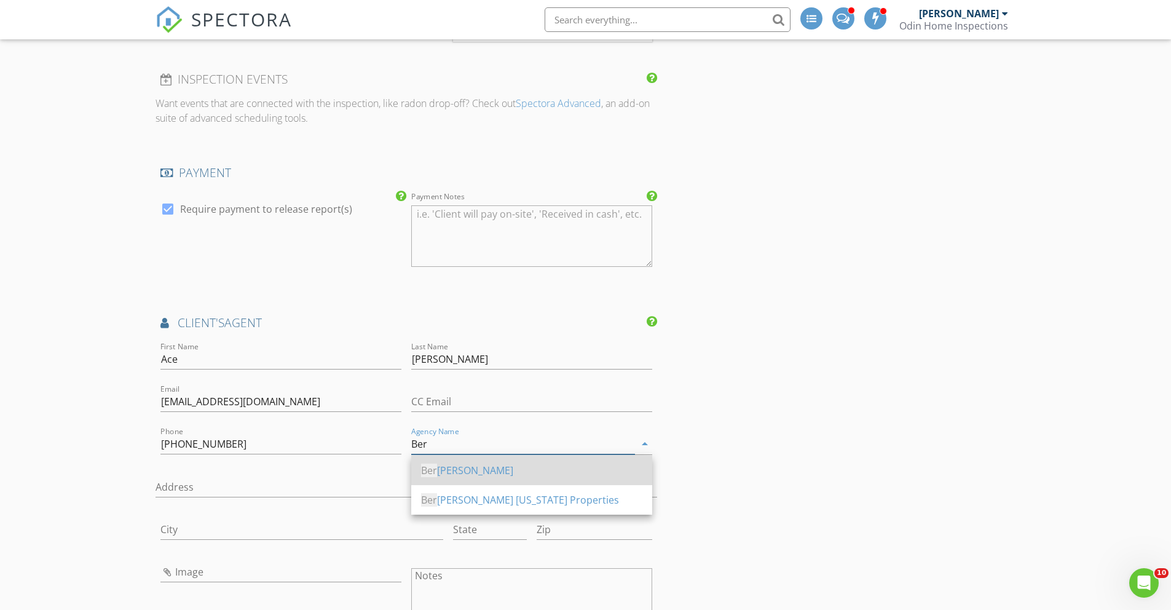
click at [453, 463] on div "Ber [PERSON_NAME]" at bounding box center [531, 470] width 221 height 15
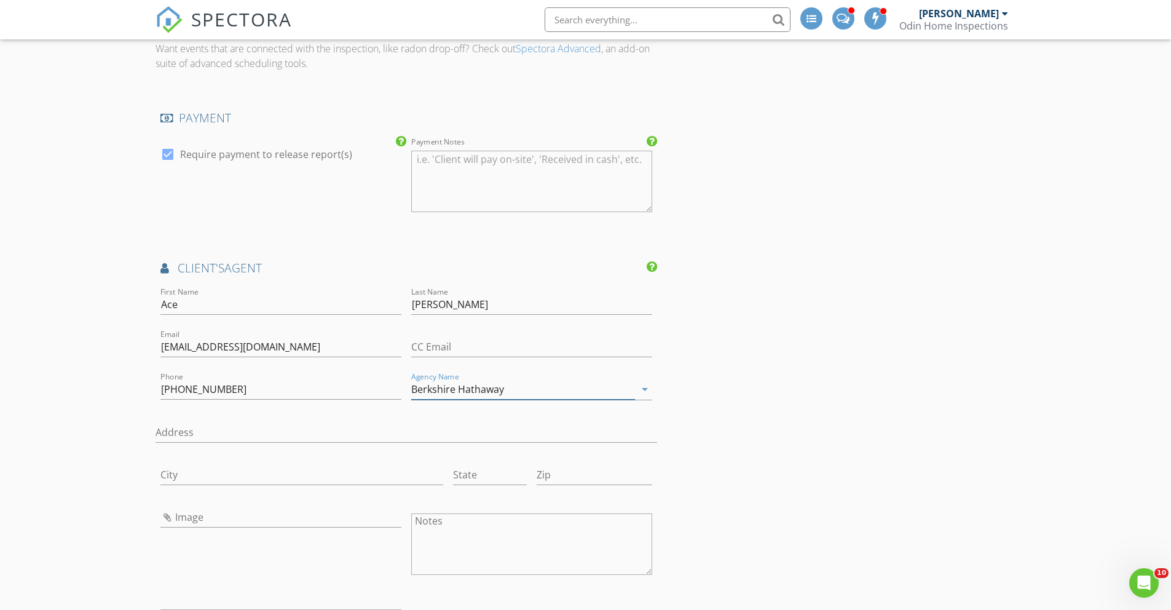
scroll to position [1057, 0]
type input "Berkshire Hathaway"
click at [198, 519] on input "Image" at bounding box center [280, 515] width 241 height 20
type input "ace.jpeg"
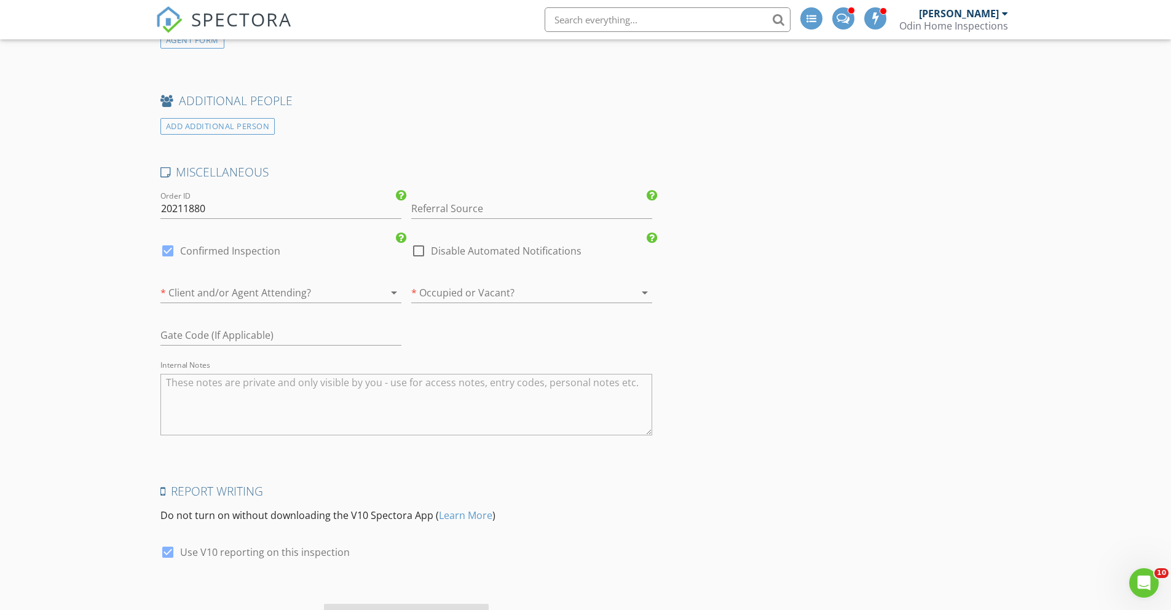
scroll to position [1859, 0]
click at [275, 291] on div at bounding box center [263, 290] width 207 height 20
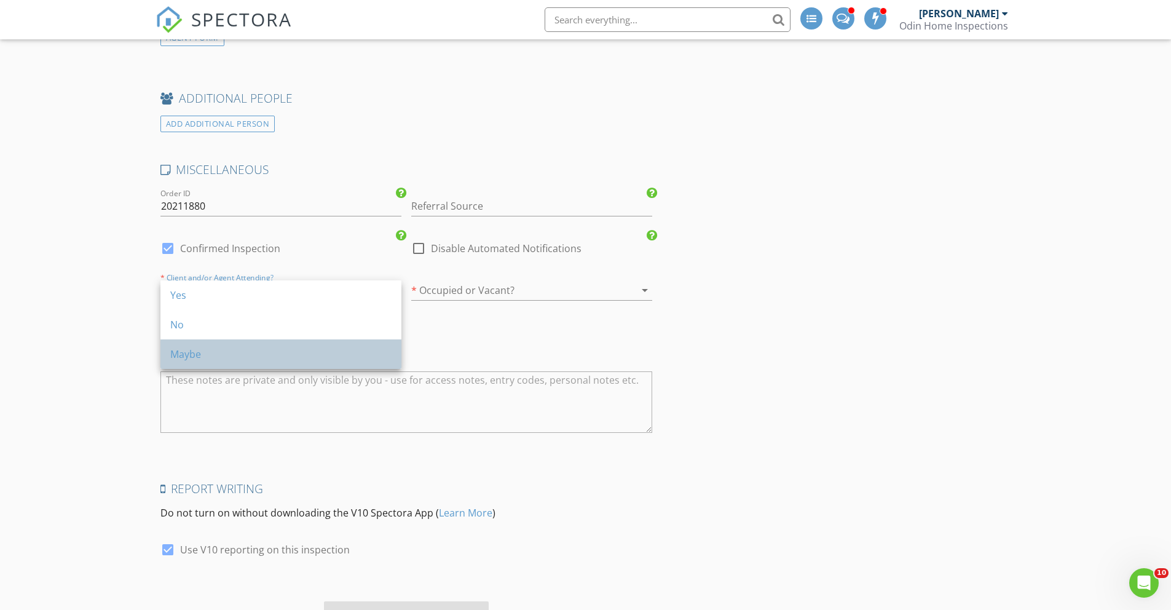
click at [267, 357] on div "Maybe" at bounding box center [280, 354] width 221 height 15
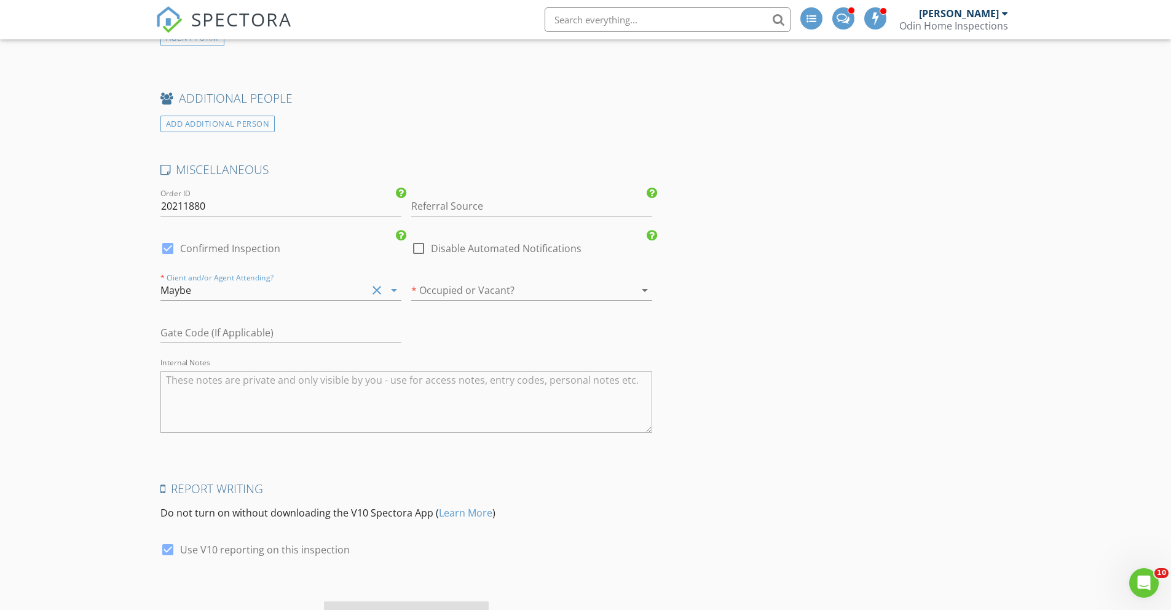
click at [470, 290] on div at bounding box center [514, 290] width 207 height 20
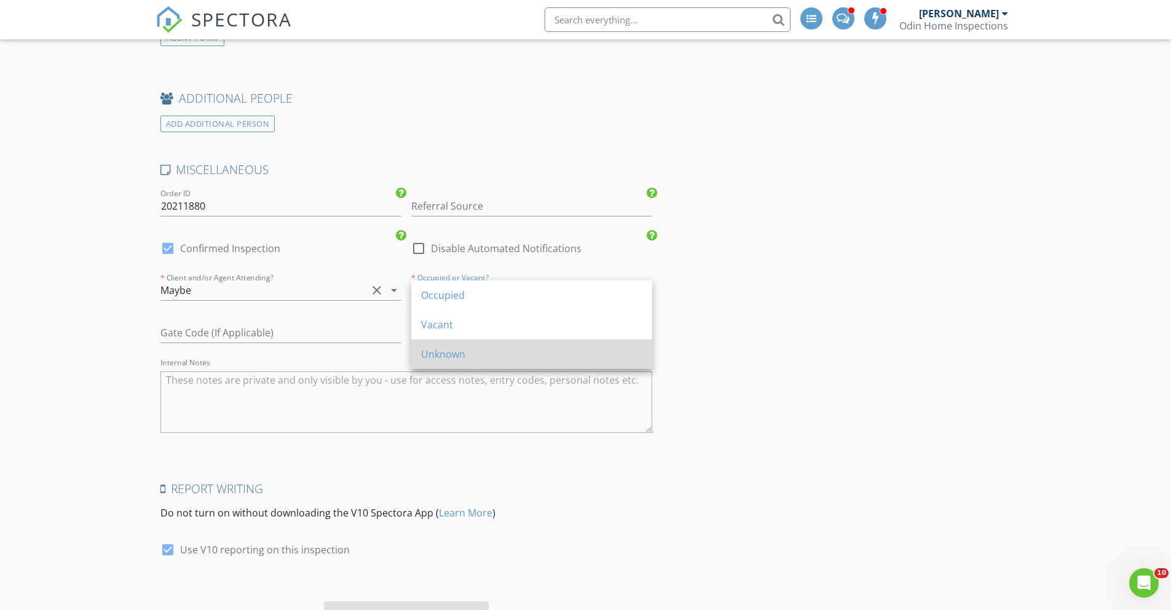
click at [472, 350] on div "Unknown" at bounding box center [531, 354] width 221 height 15
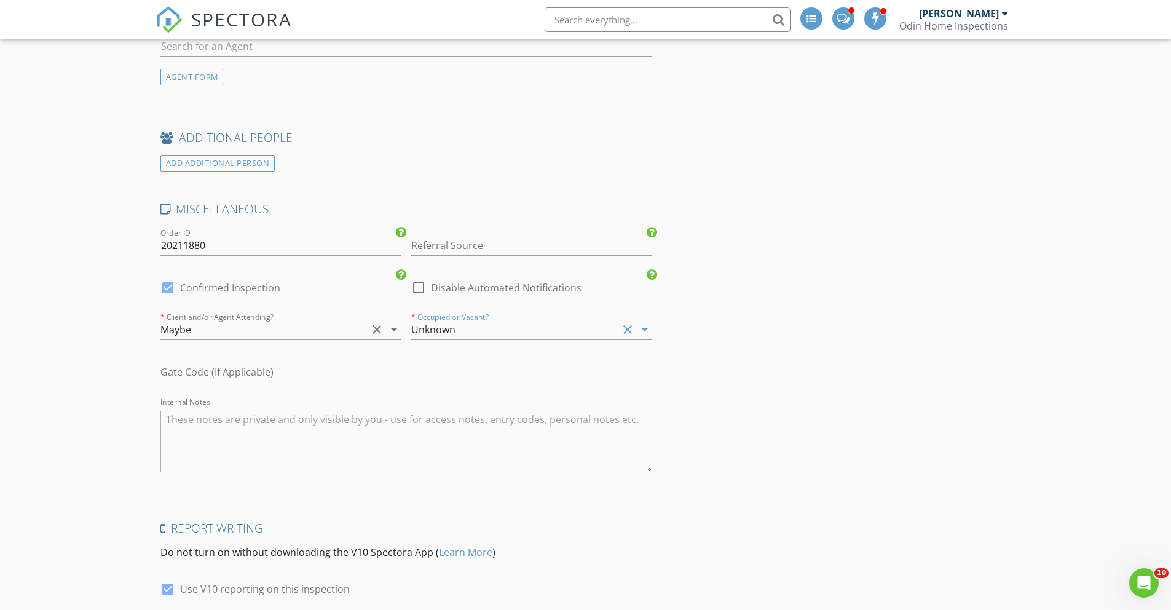
scroll to position [1814, 0]
click at [167, 294] on div at bounding box center [167, 293] width 21 height 21
checkbox input "false"
checkbox input "true"
click at [419, 293] on div at bounding box center [418, 293] width 21 height 21
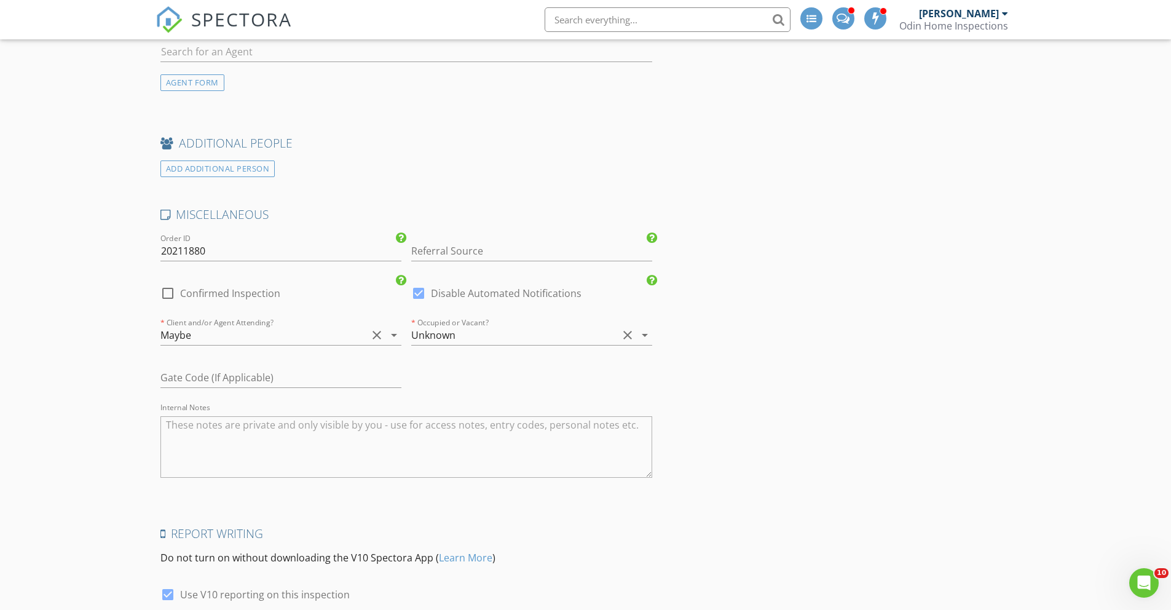
click at [172, 295] on div at bounding box center [167, 293] width 21 height 21
checkbox input "true"
click at [415, 297] on div at bounding box center [418, 293] width 21 height 21
checkbox input "false"
click at [167, 294] on div at bounding box center [167, 293] width 21 height 21
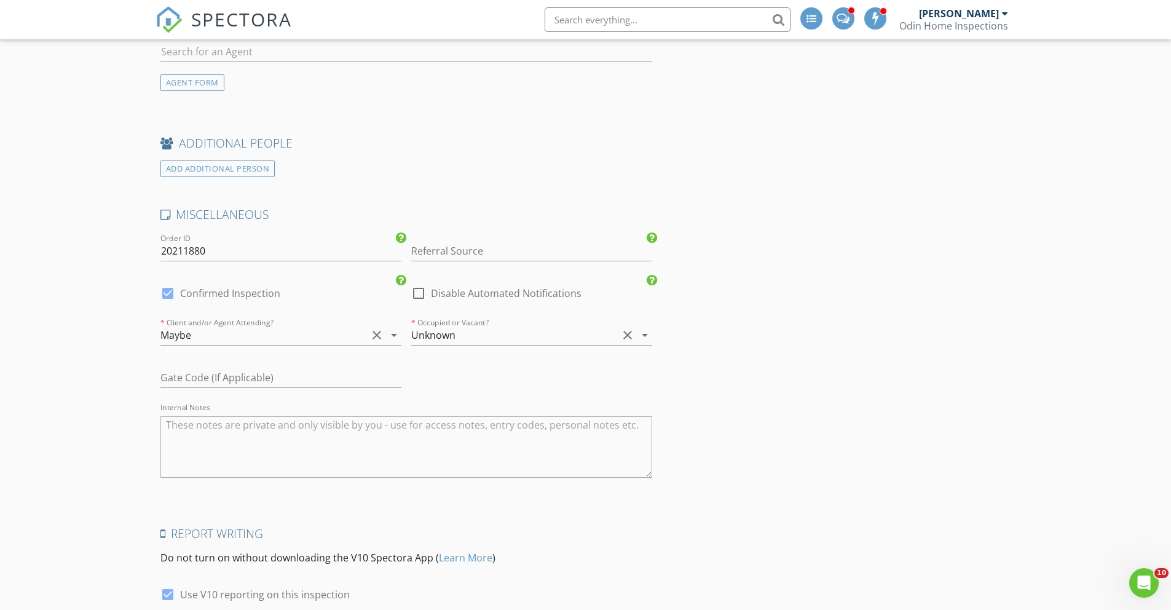
checkbox input "false"
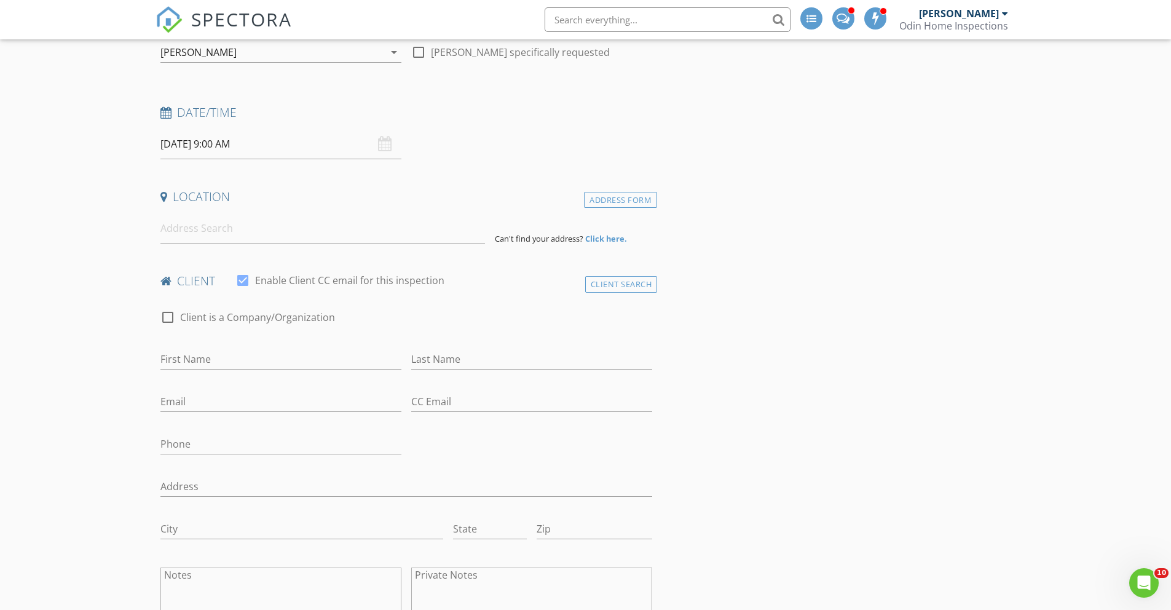
scroll to position [0, 0]
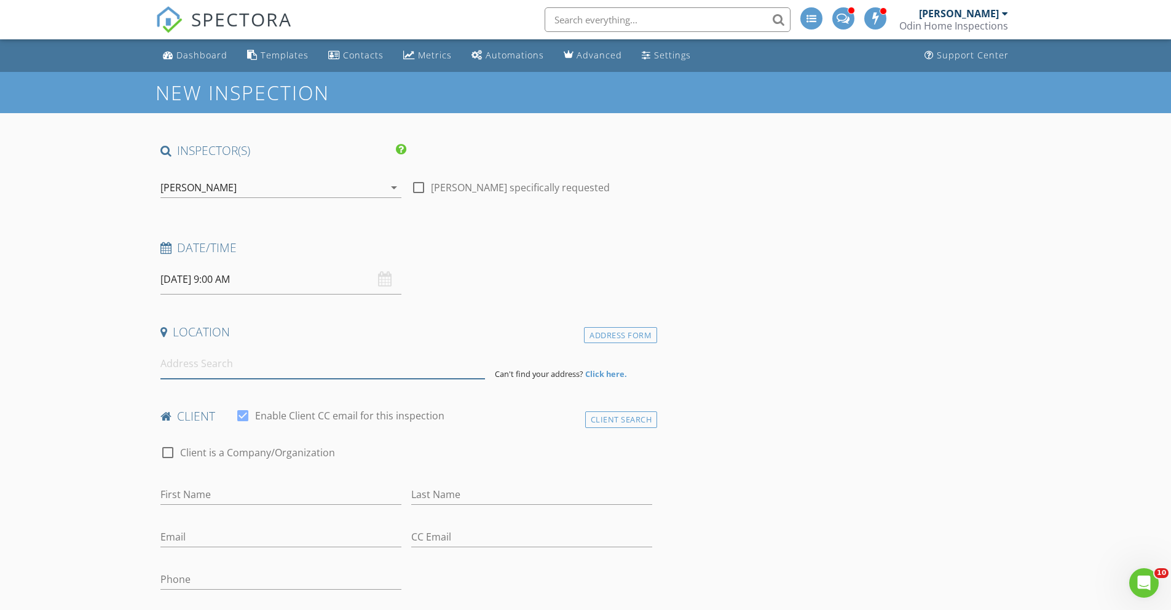
click at [190, 363] on input at bounding box center [322, 364] width 325 height 30
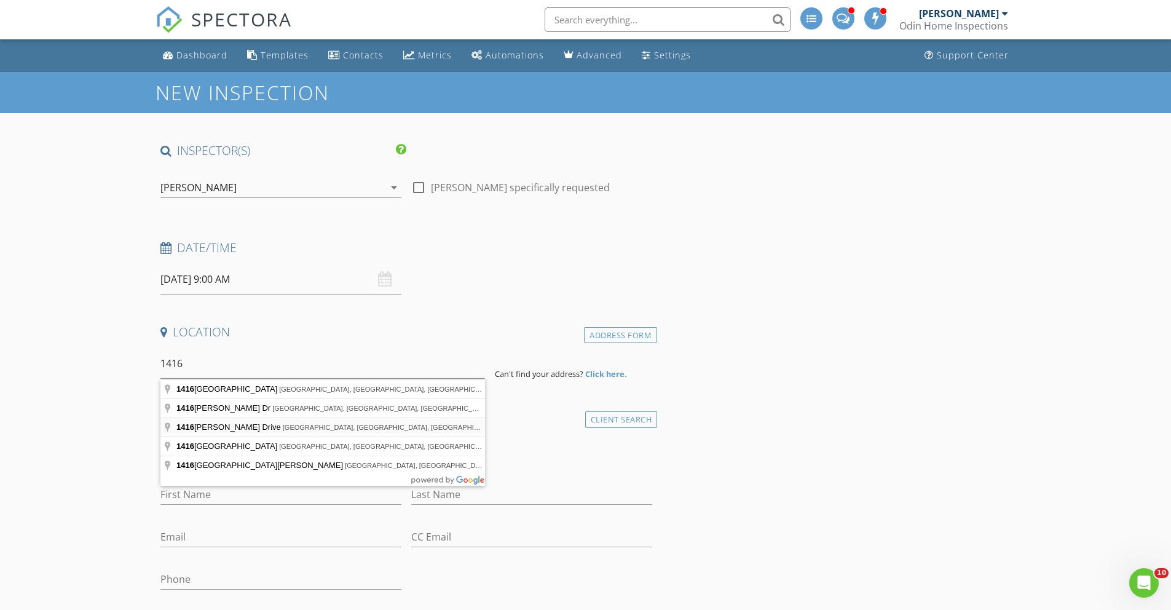
type input "1416 Cutler Drive, Las Vegas, NV, USA"
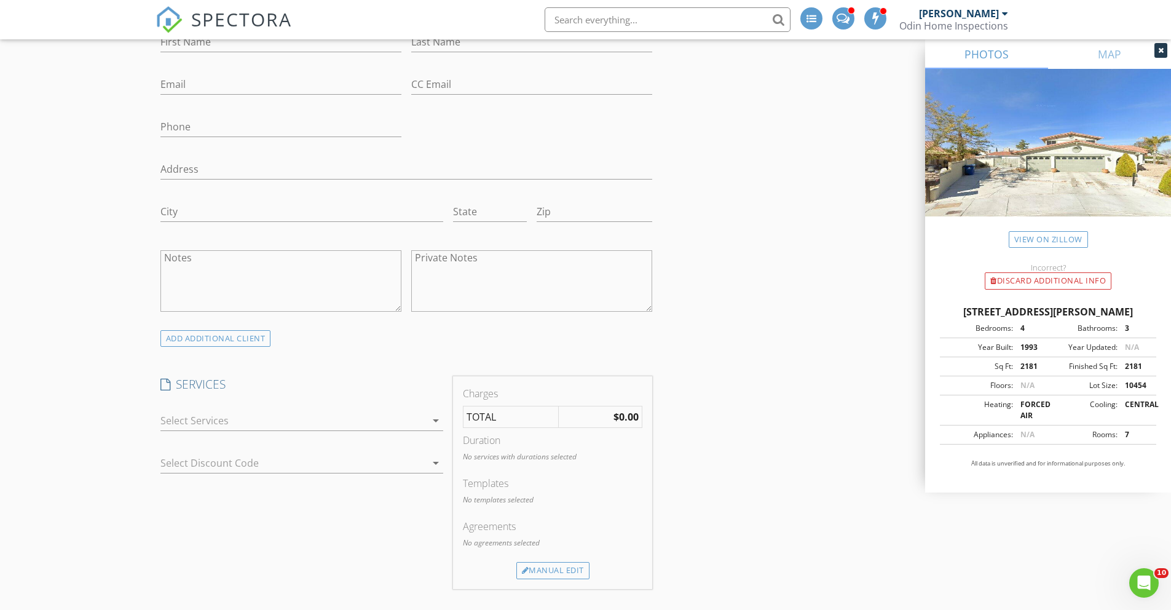
scroll to position [773, 0]
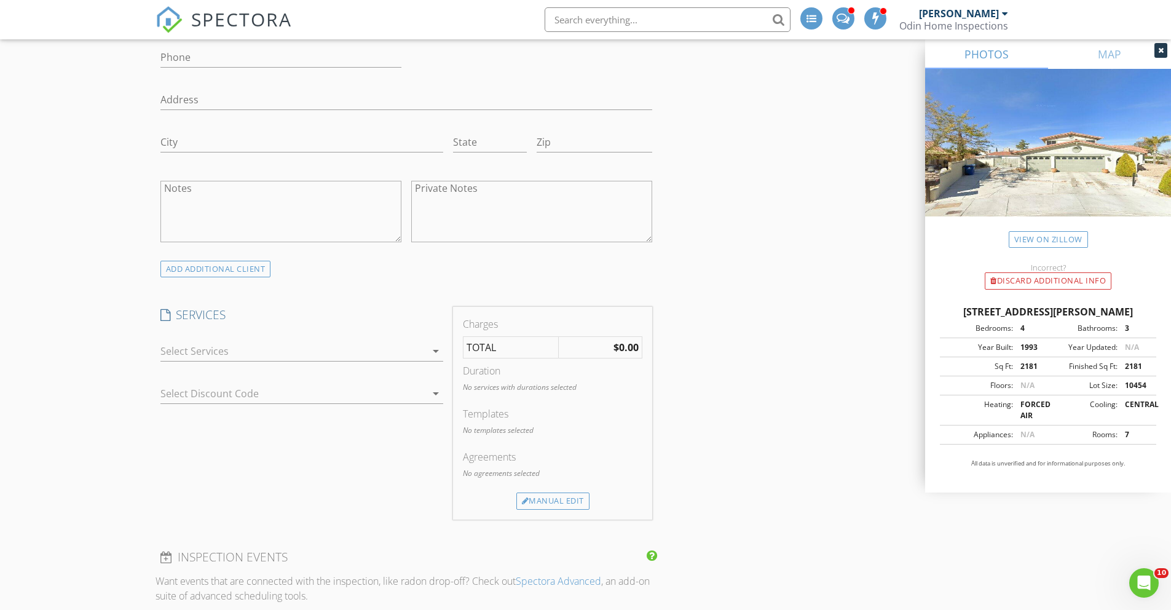
click at [256, 353] on div at bounding box center [293, 351] width 266 height 20
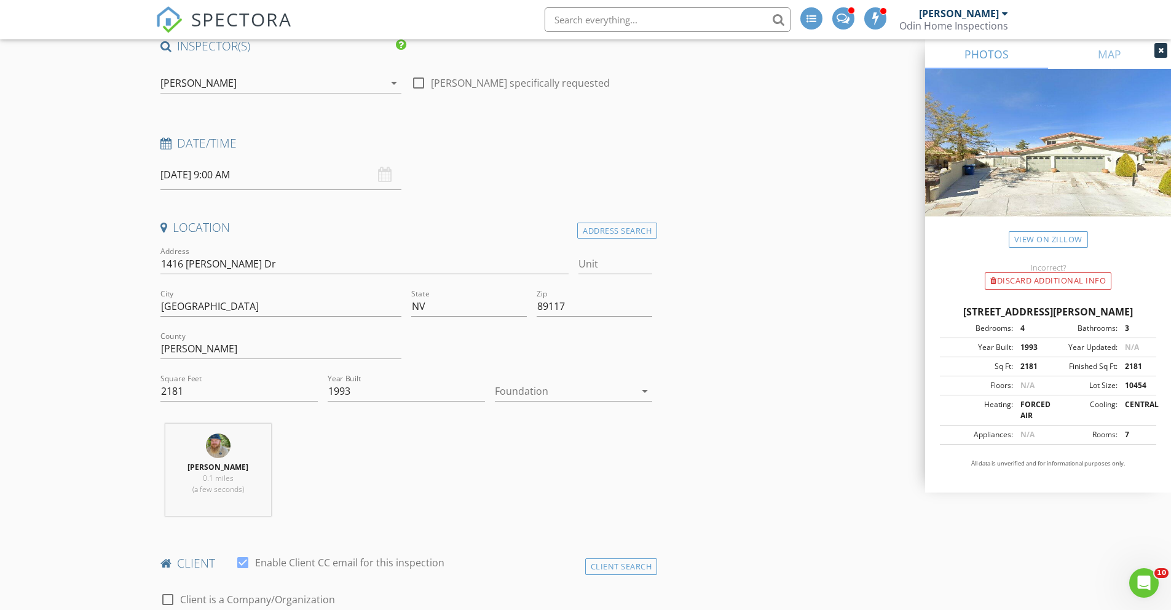
scroll to position [97, 0]
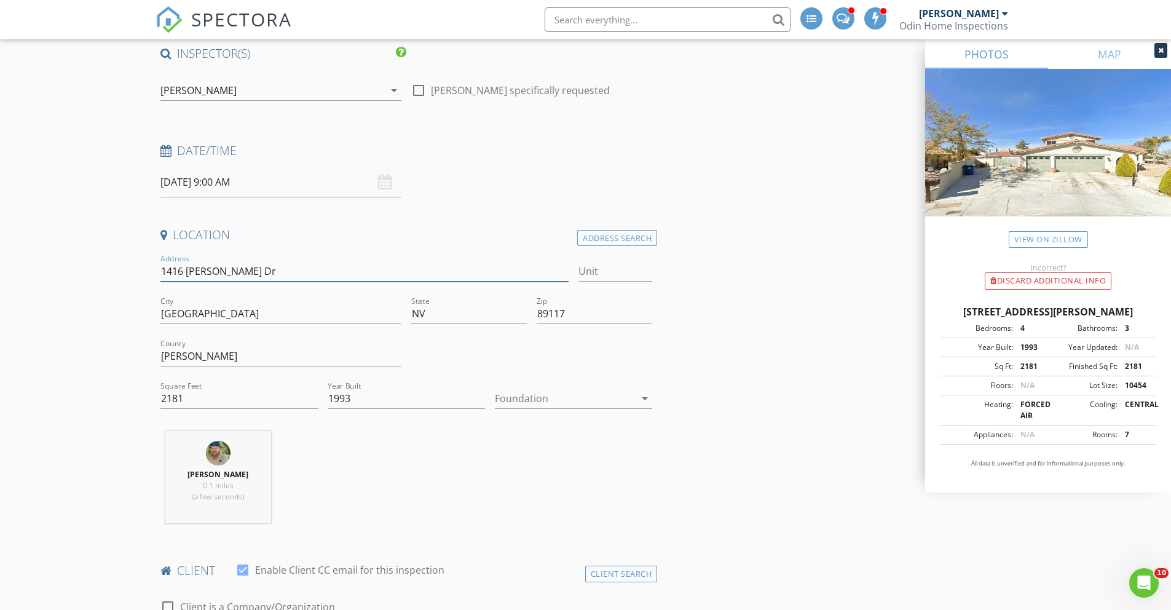
drag, startPoint x: 257, startPoint y: 269, endPoint x: 132, endPoint y: 262, distance: 125.0
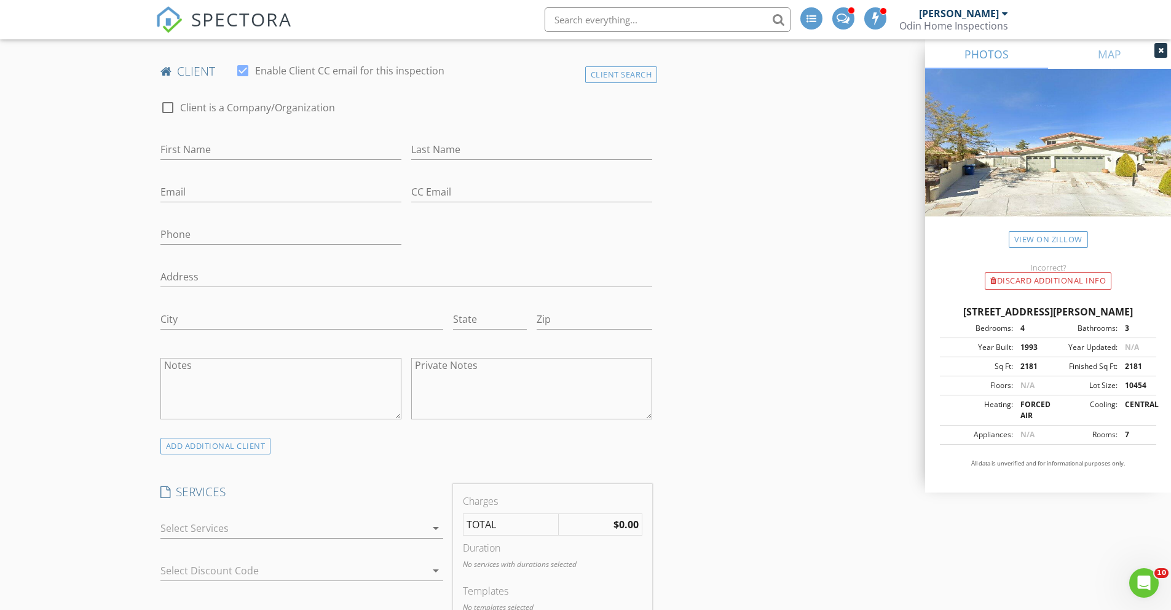
scroll to position [695, 0]
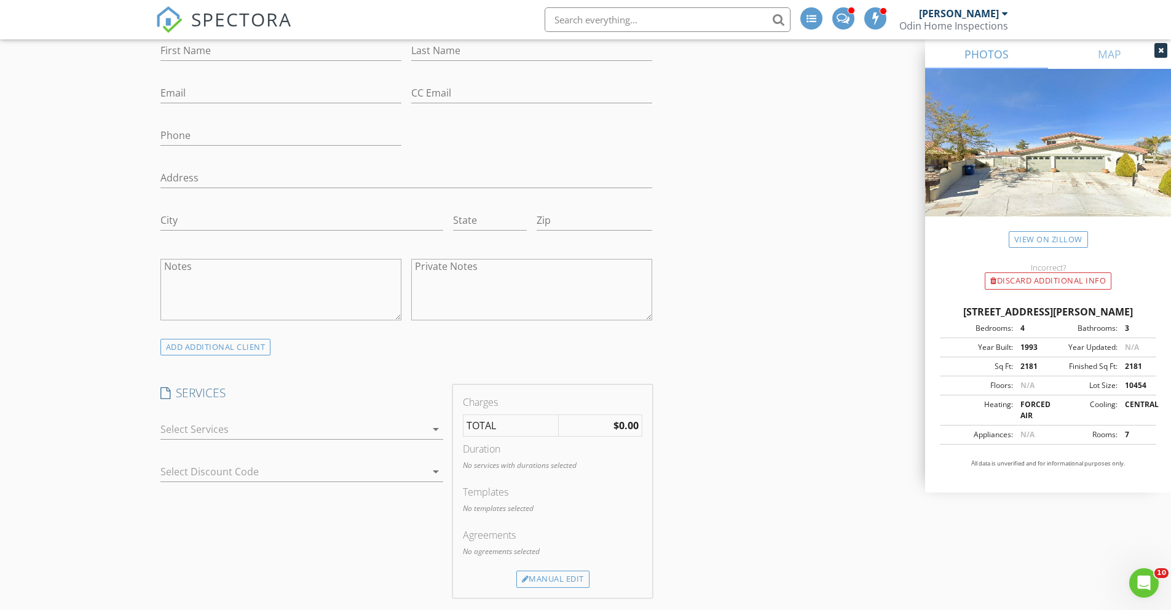
click at [194, 432] on div at bounding box center [293, 429] width 266 height 20
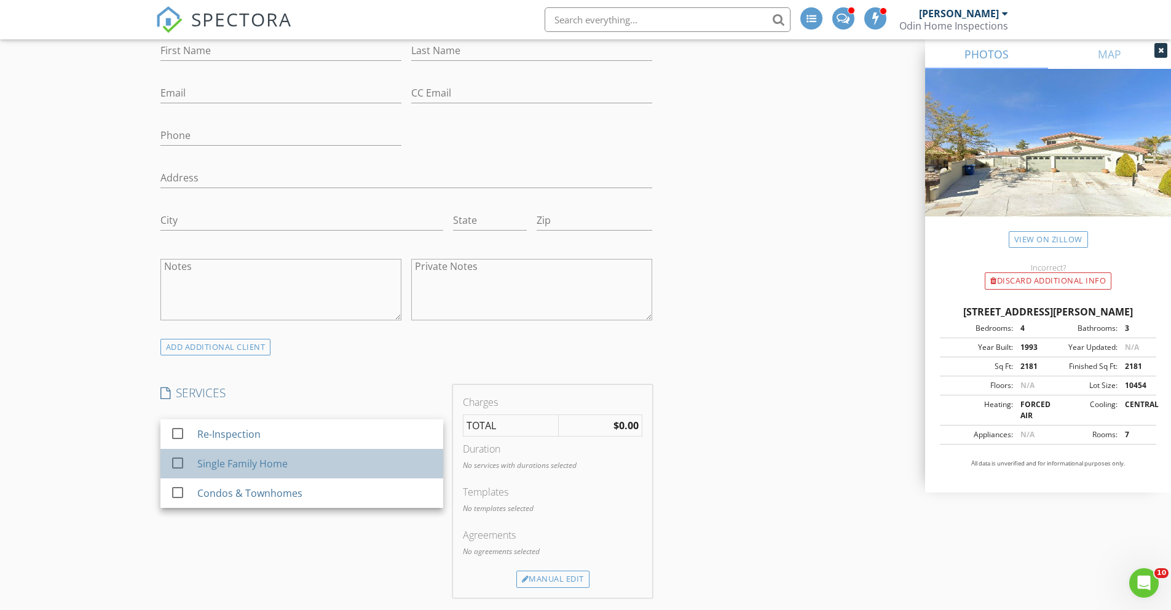
click at [211, 461] on div "Single Family Home" at bounding box center [242, 463] width 90 height 15
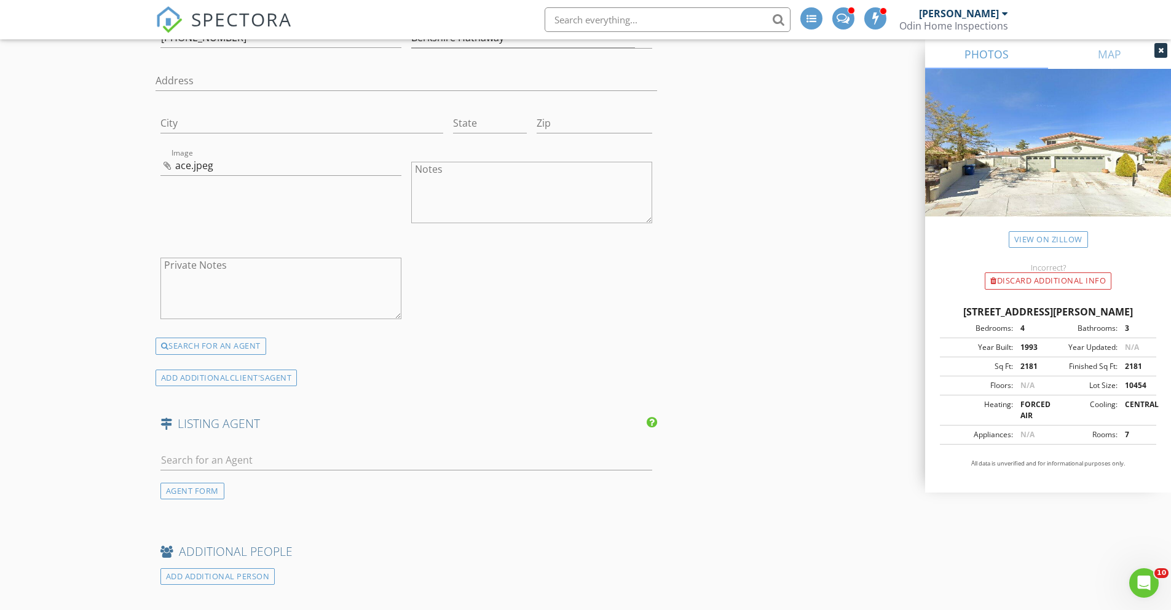
scroll to position [2193, 0]
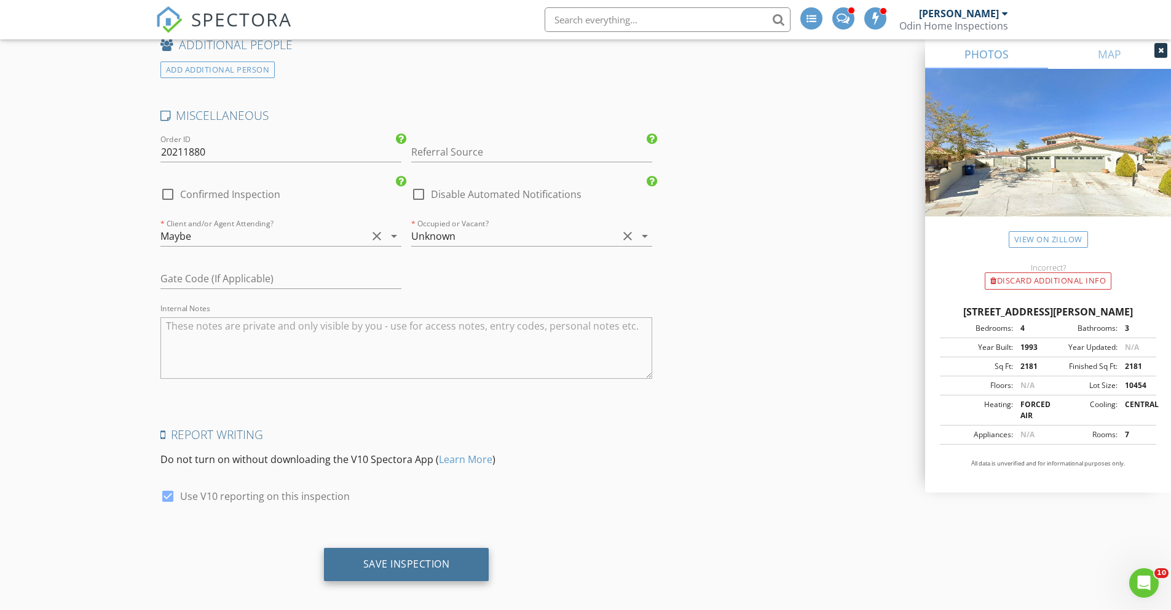
click at [404, 560] on div "Save Inspection" at bounding box center [406, 564] width 165 height 33
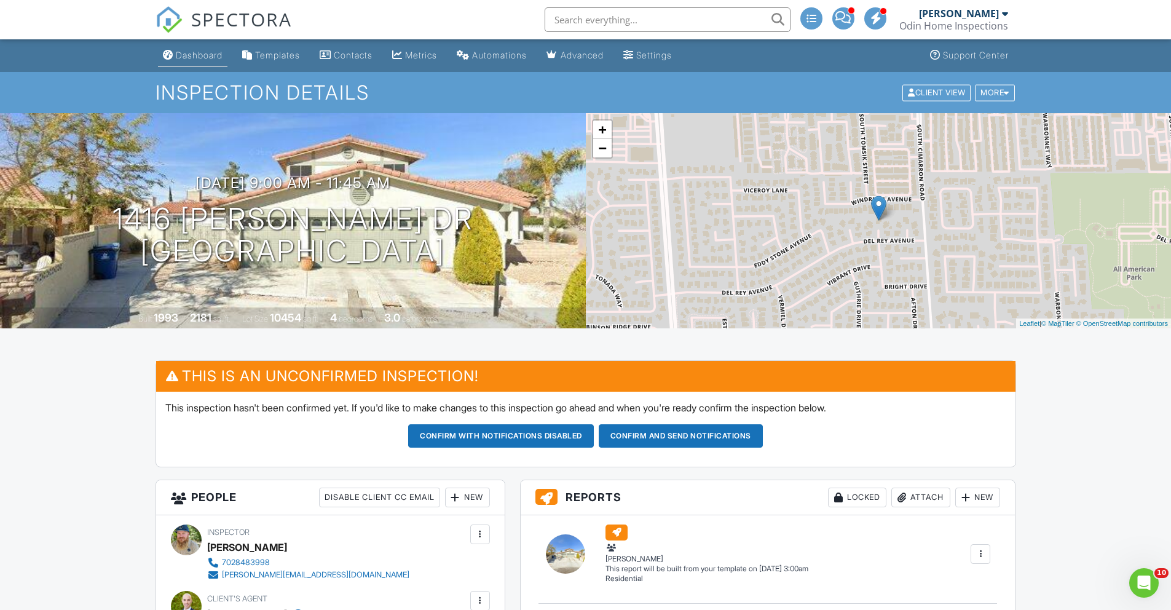
click at [191, 57] on div "Dashboard" at bounding box center [199, 55] width 47 height 10
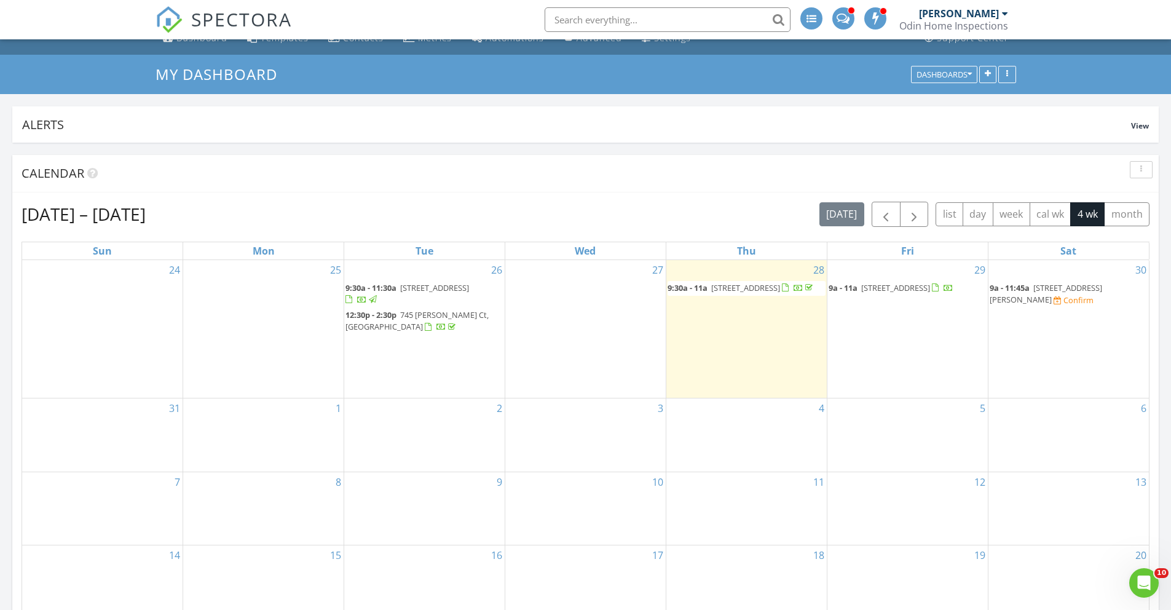
scroll to position [8, 0]
